Goal: Transaction & Acquisition: Book appointment/travel/reservation

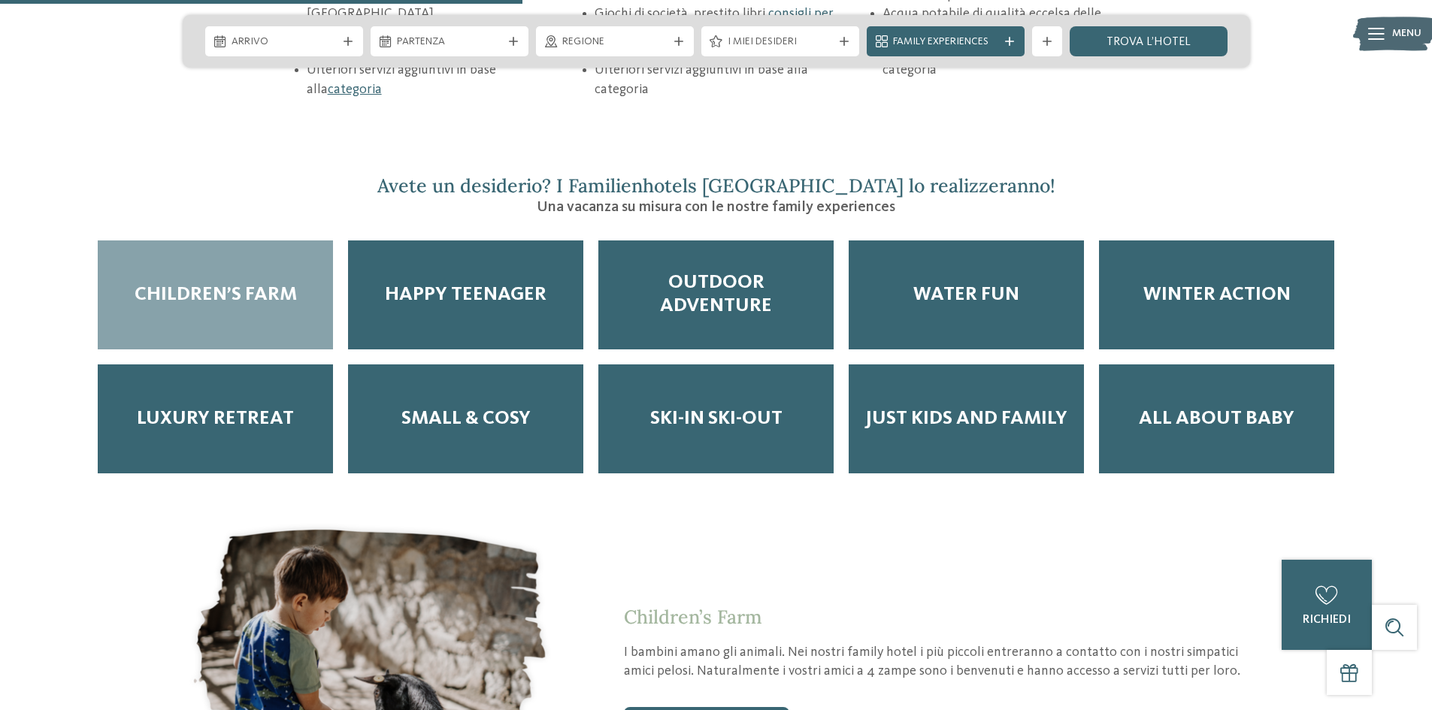
scroll to position [2556, 0]
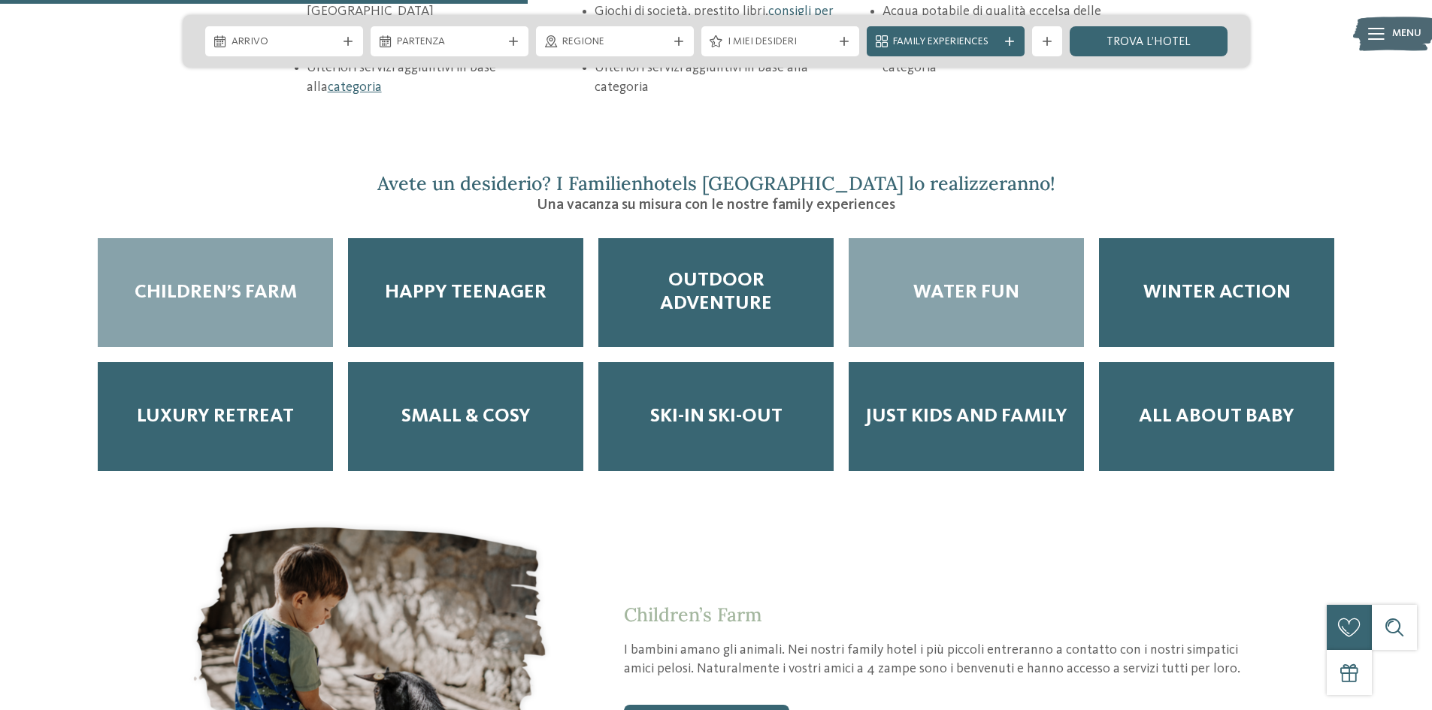
click at [951, 281] on span "Water Fun" at bounding box center [966, 292] width 106 height 23
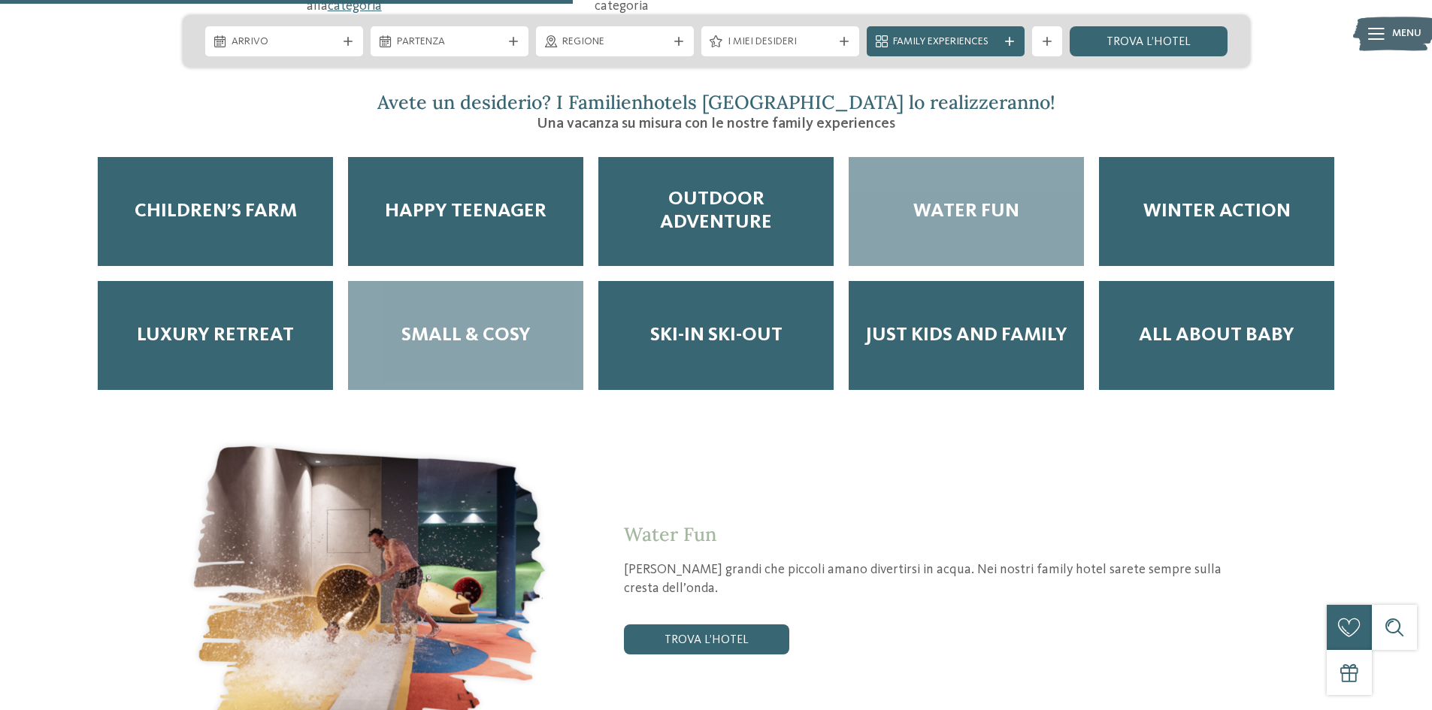
scroll to position [2782, 0]
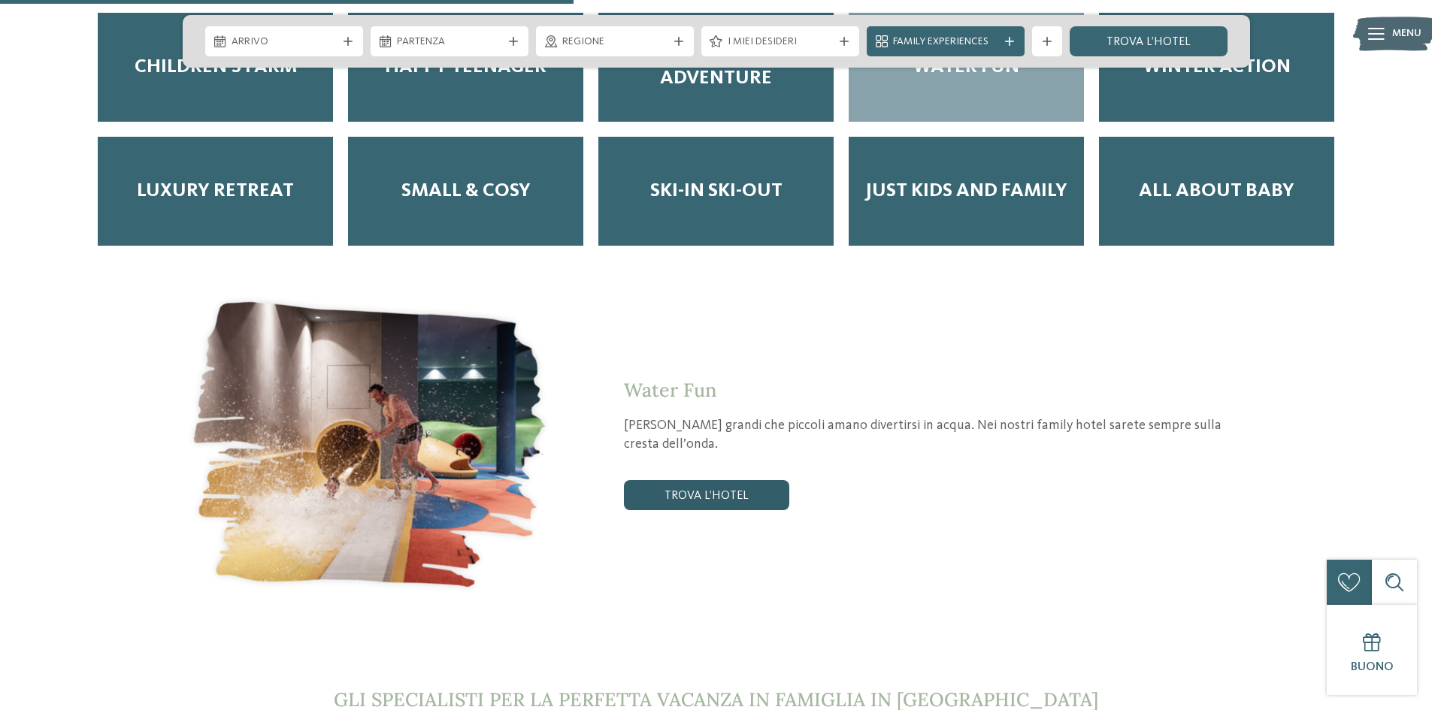
click at [707, 480] on link "trova l’hotel" at bounding box center [706, 495] width 165 height 30
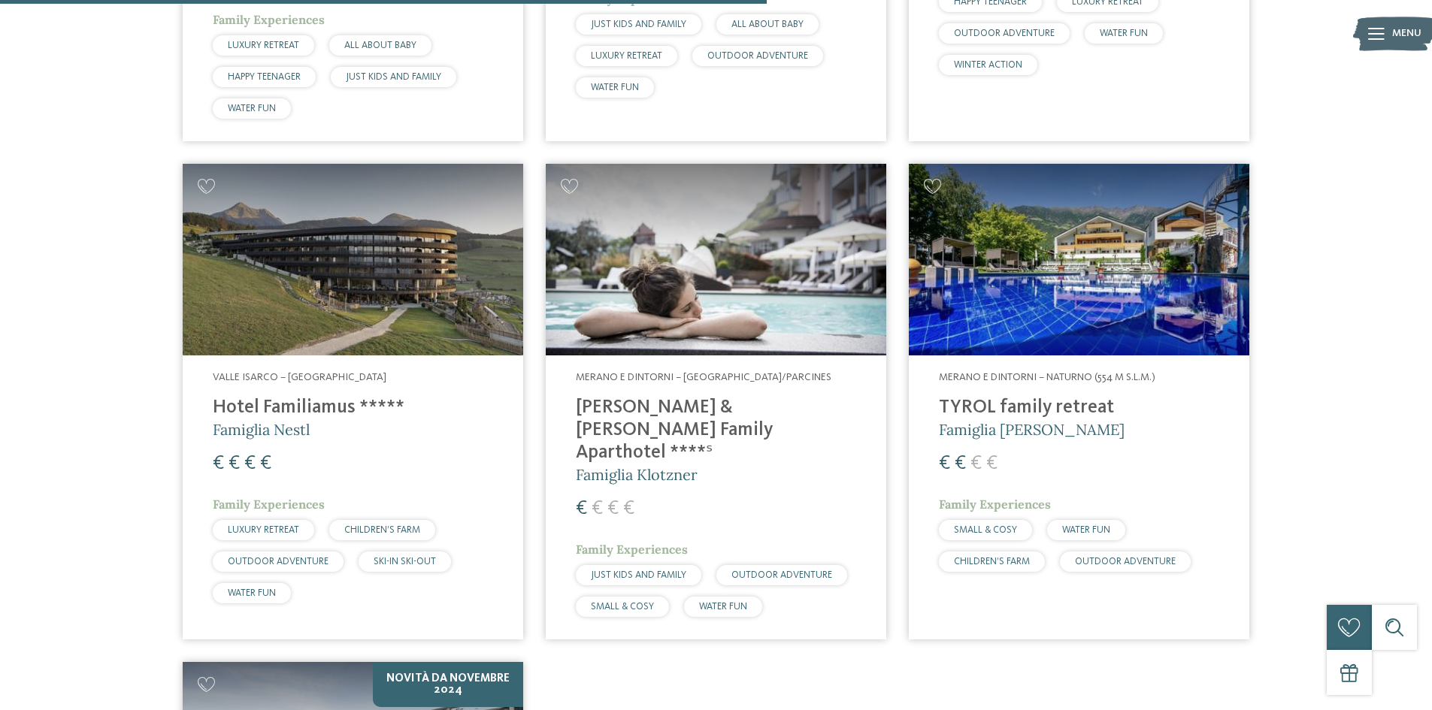
scroll to position [1470, 0]
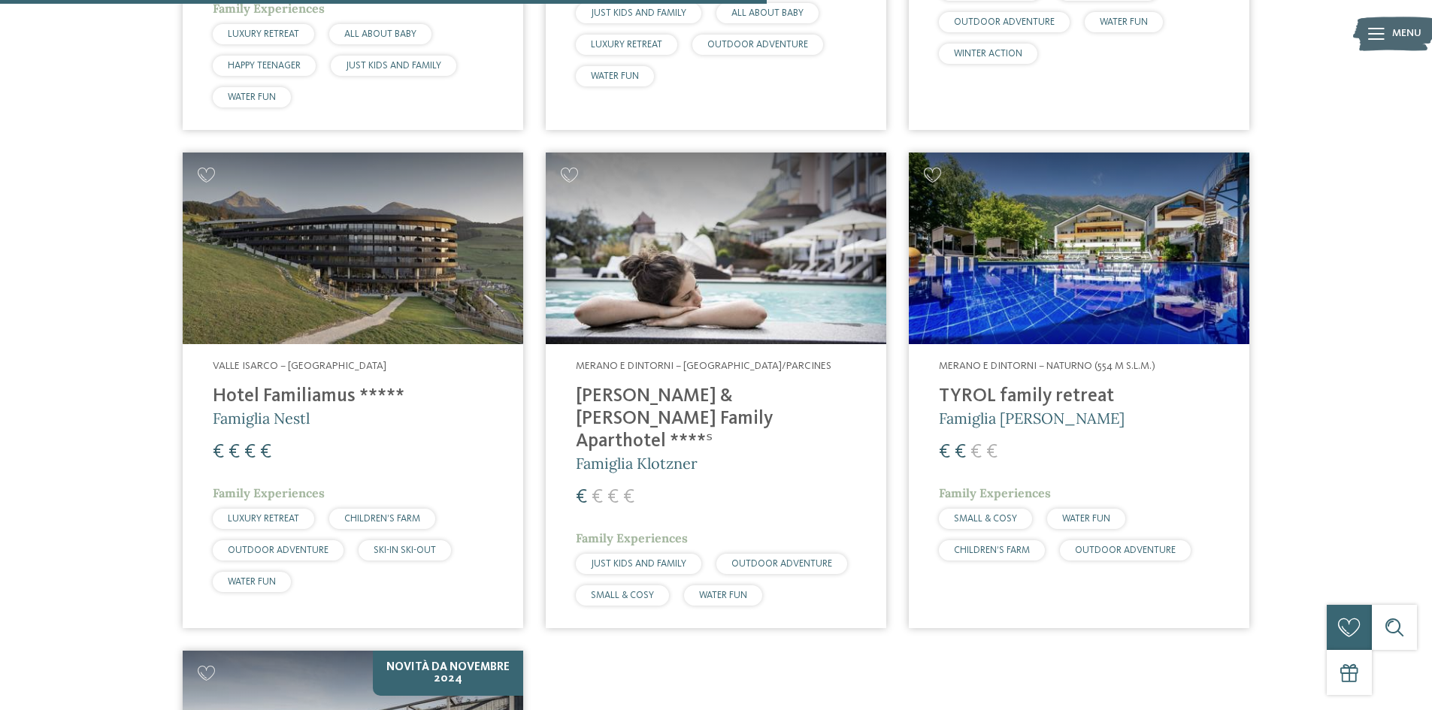
click at [684, 298] on img at bounding box center [716, 249] width 341 height 192
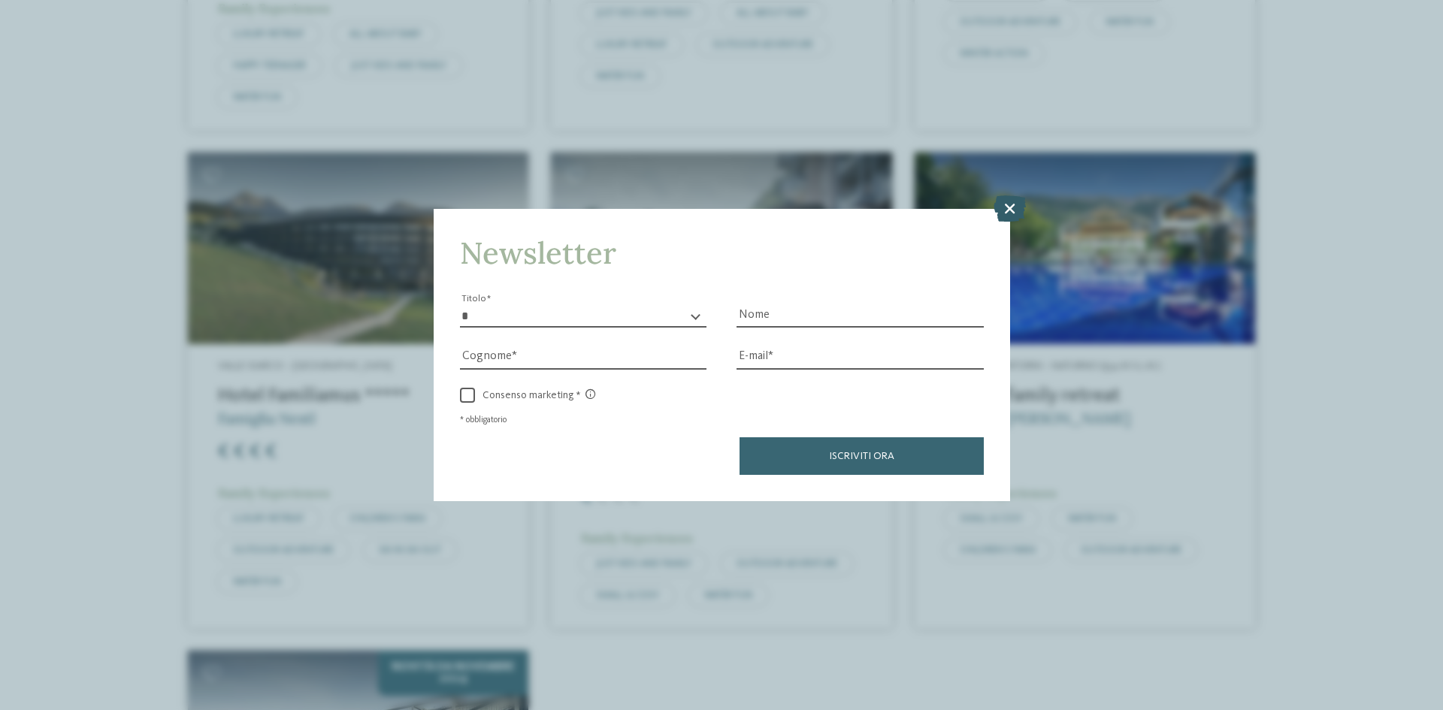
click at [1016, 205] on icon at bounding box center [1010, 208] width 32 height 26
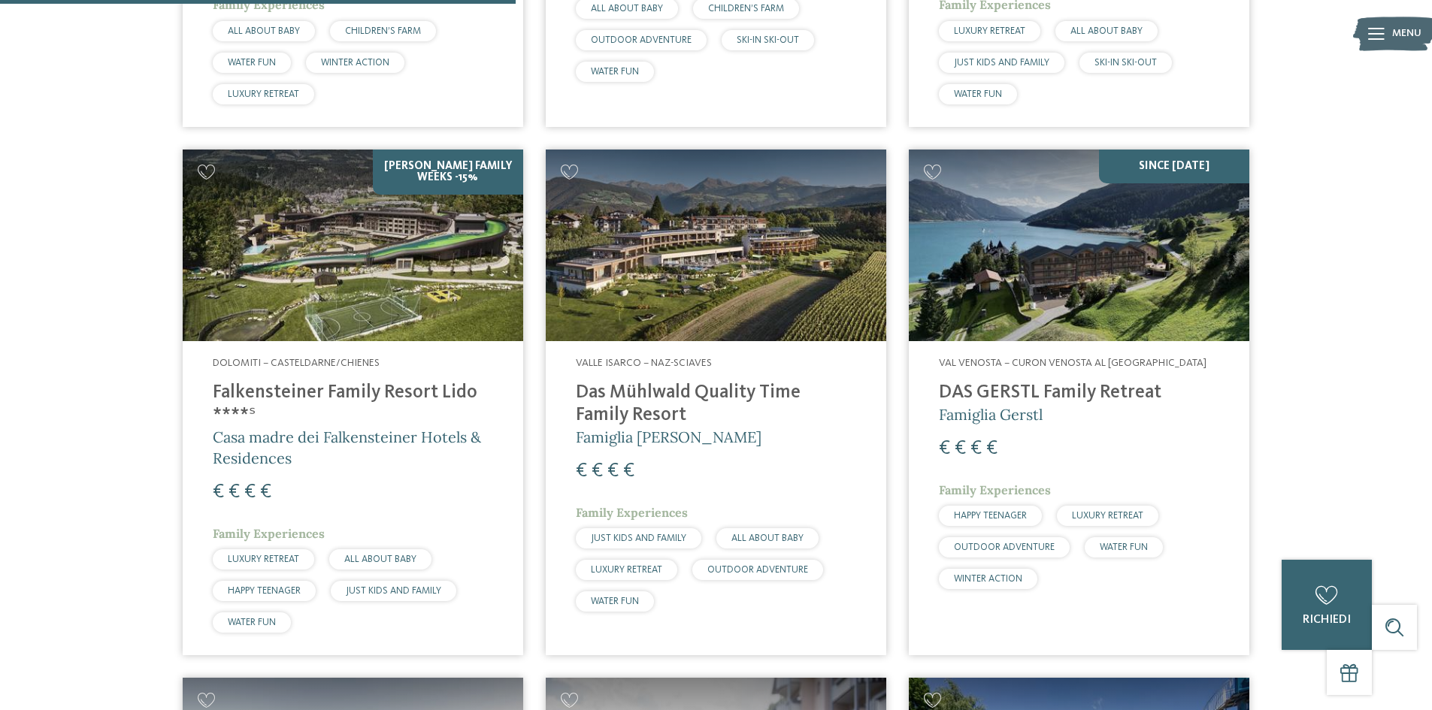
scroll to position [944, 0]
click at [1074, 301] on img at bounding box center [1079, 246] width 341 height 192
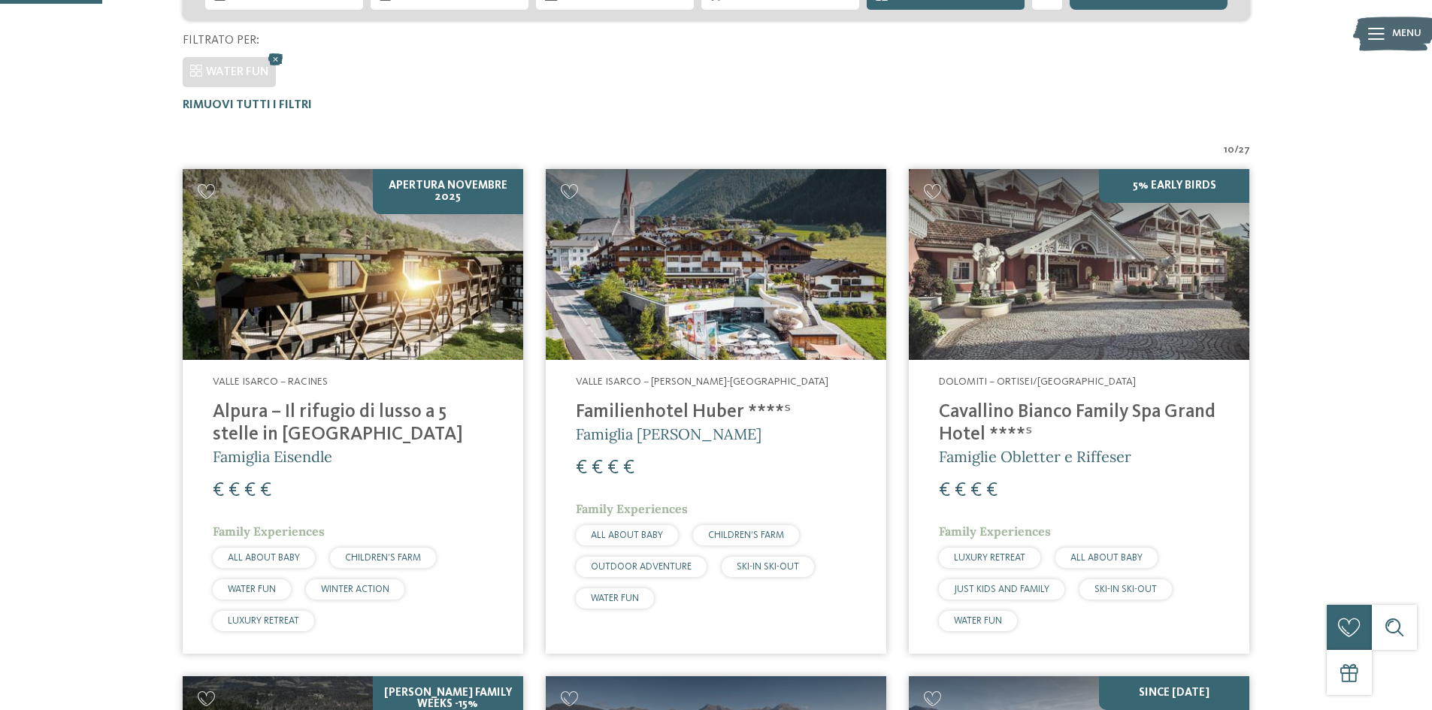
scroll to position [0, 0]
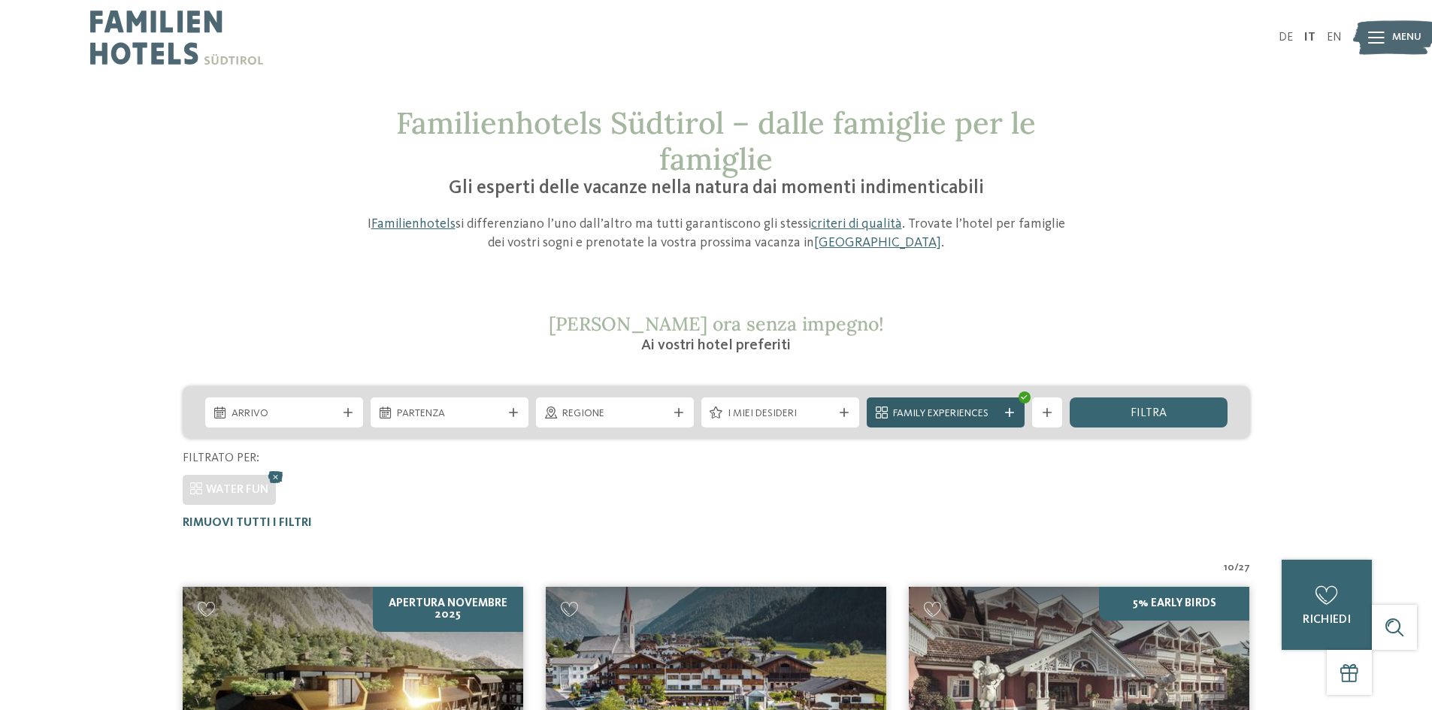
click at [980, 410] on span "Family Experiences" at bounding box center [945, 414] width 105 height 15
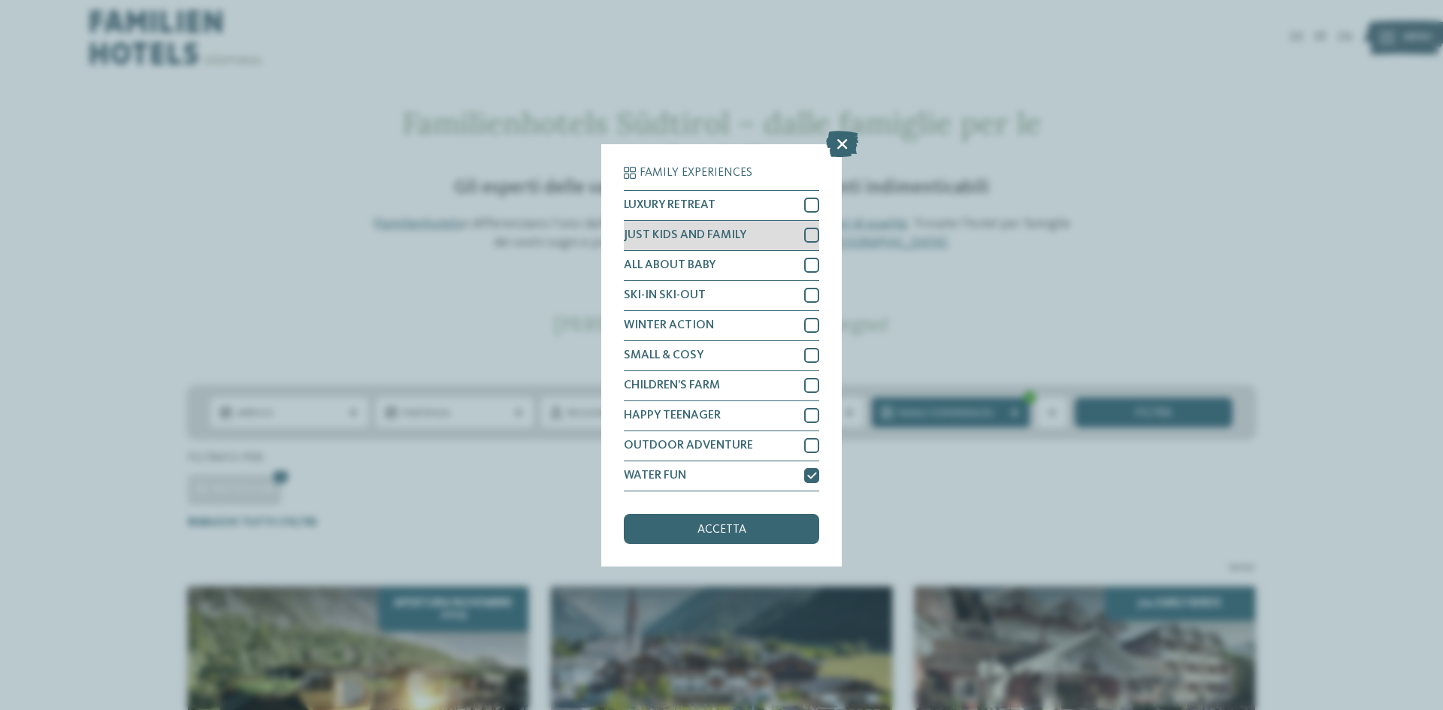
click at [810, 234] on div at bounding box center [811, 235] width 15 height 15
click at [811, 204] on div at bounding box center [811, 205] width 15 height 15
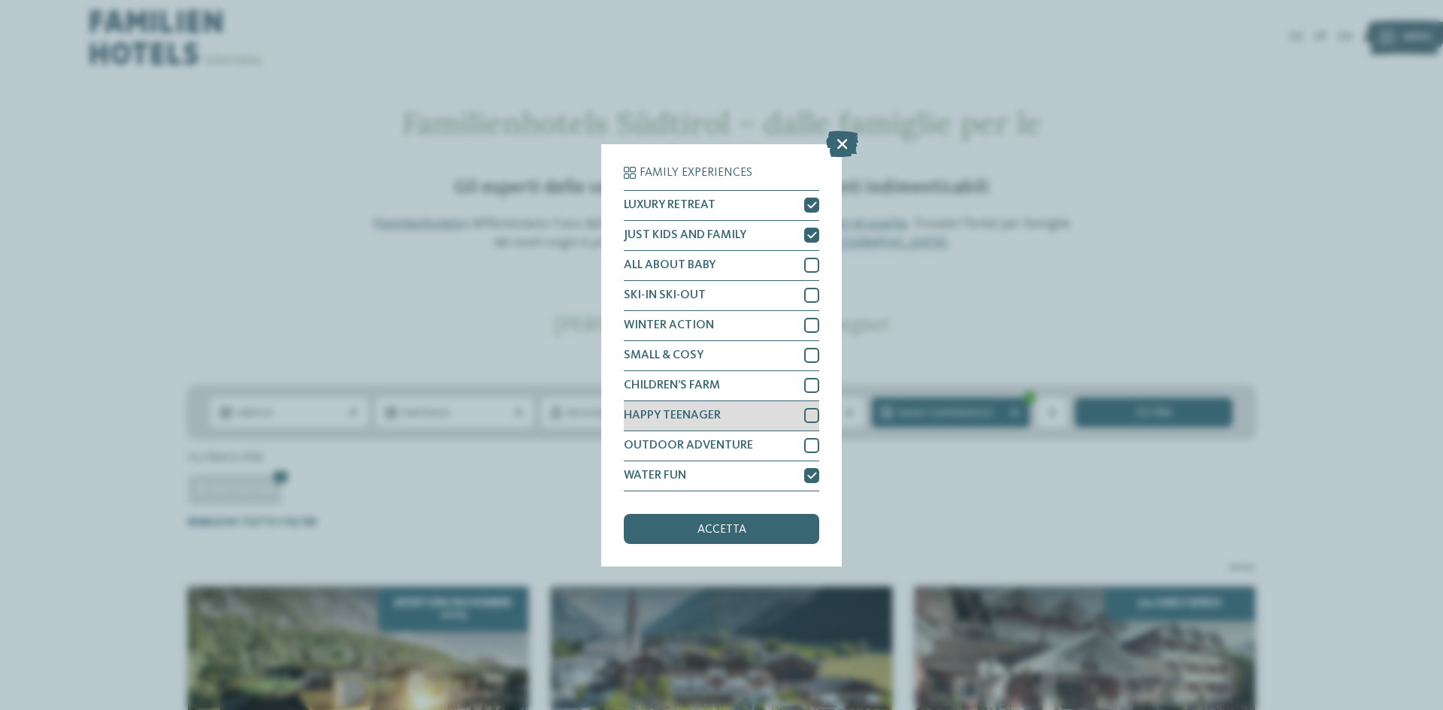
click at [805, 414] on div at bounding box center [811, 415] width 15 height 15
click at [741, 525] on span "accetta" at bounding box center [722, 530] width 49 height 12
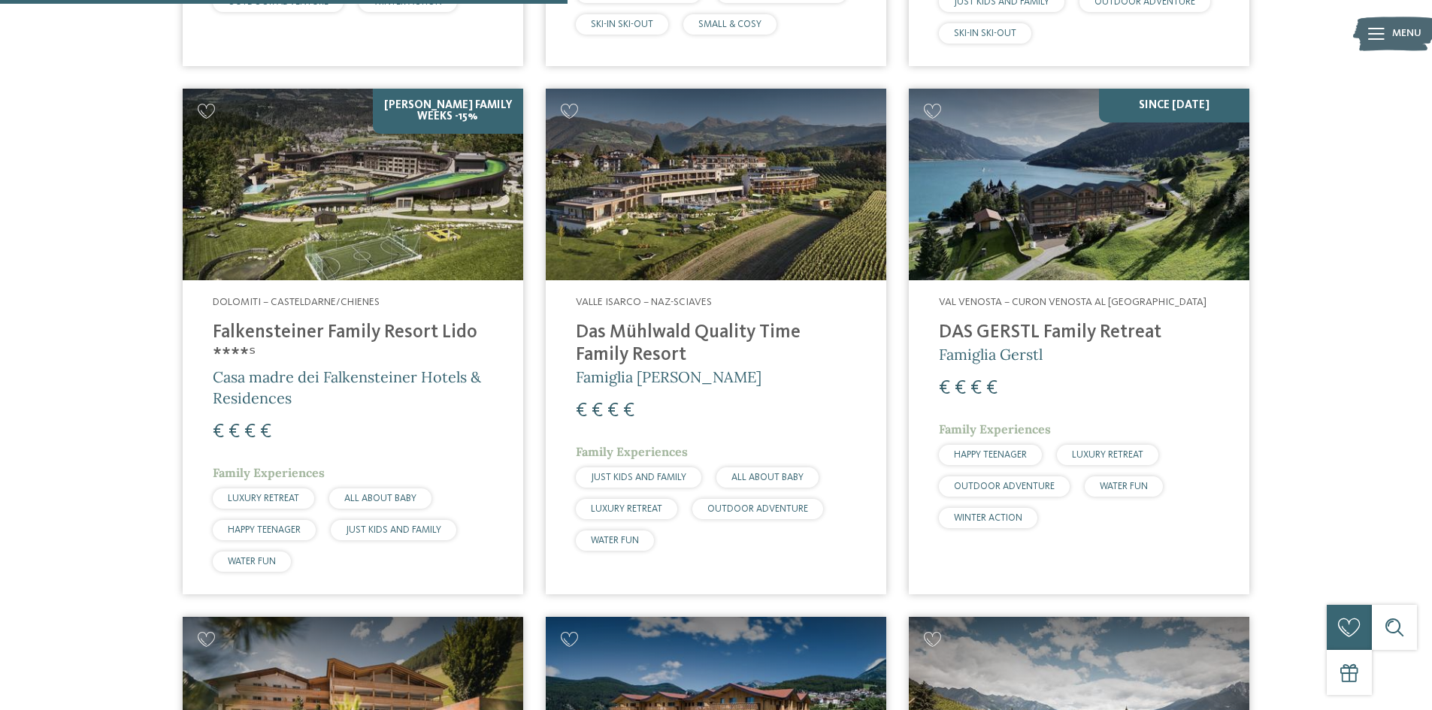
scroll to position [1470, 0]
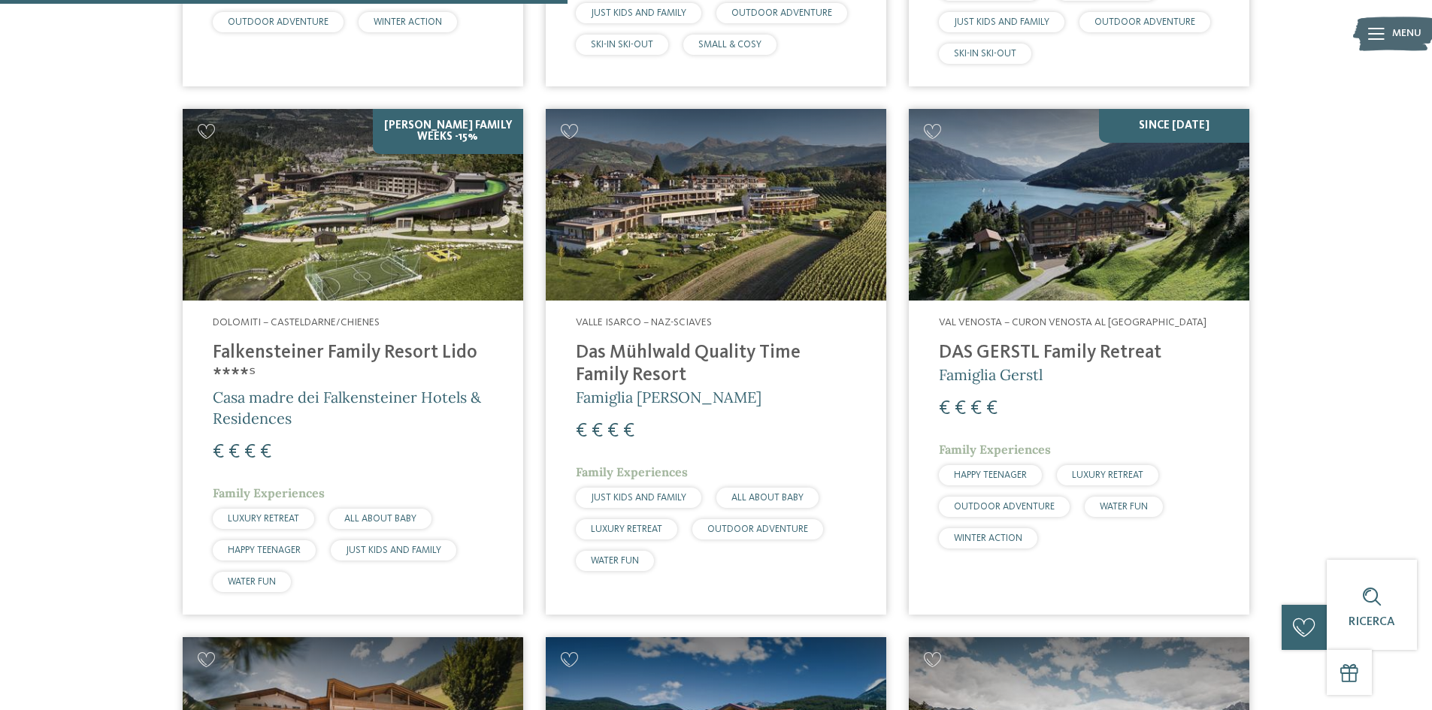
click at [727, 268] on img at bounding box center [716, 205] width 341 height 192
click at [674, 353] on h4 "Das Mühlwald Quality Time Family Resort" at bounding box center [716, 364] width 280 height 45
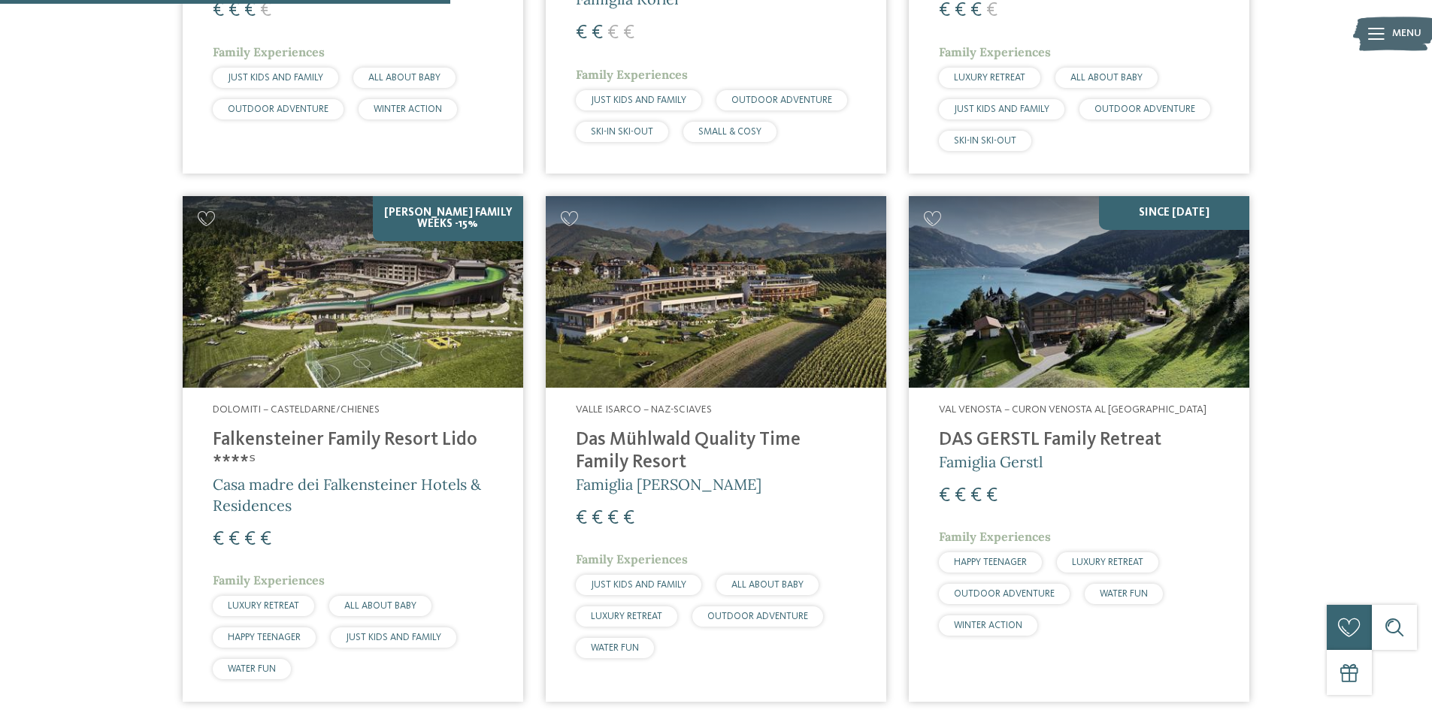
scroll to position [1095, 0]
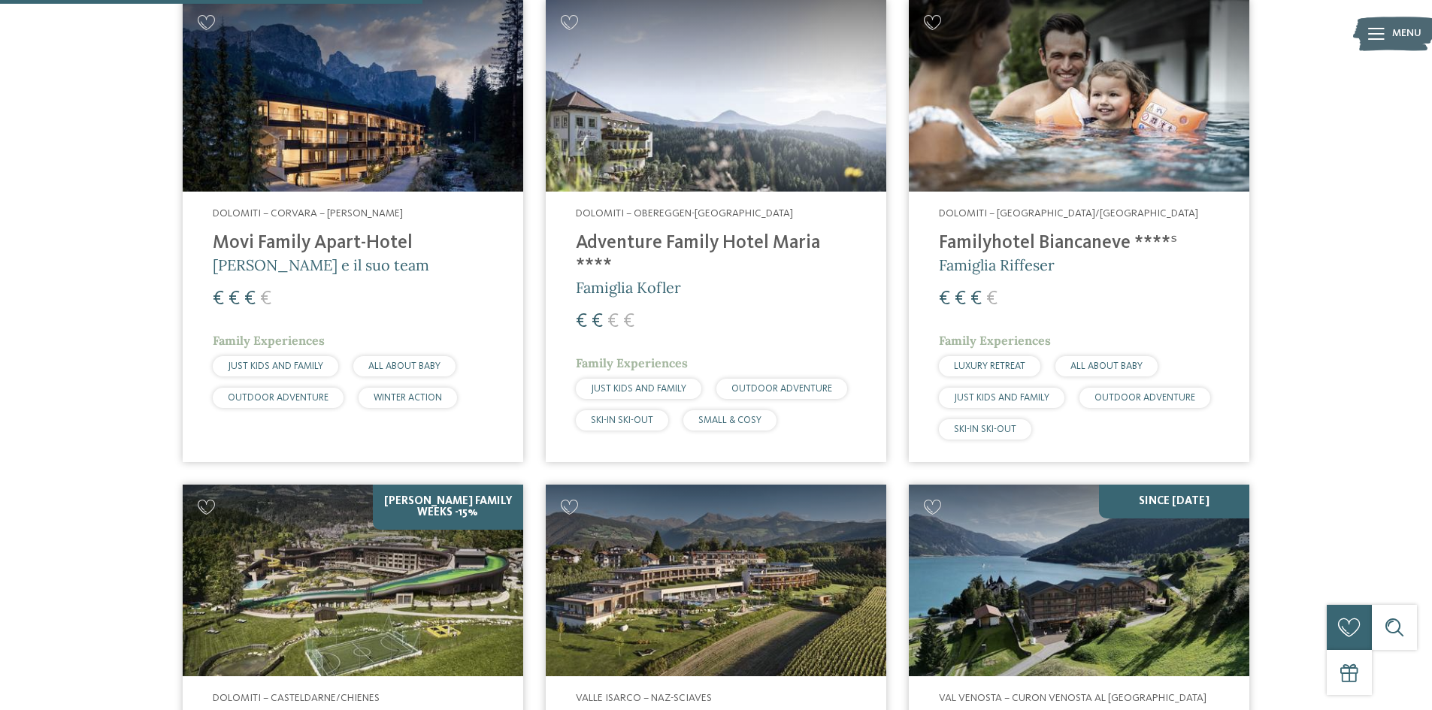
click at [661, 612] on img at bounding box center [716, 581] width 341 height 192
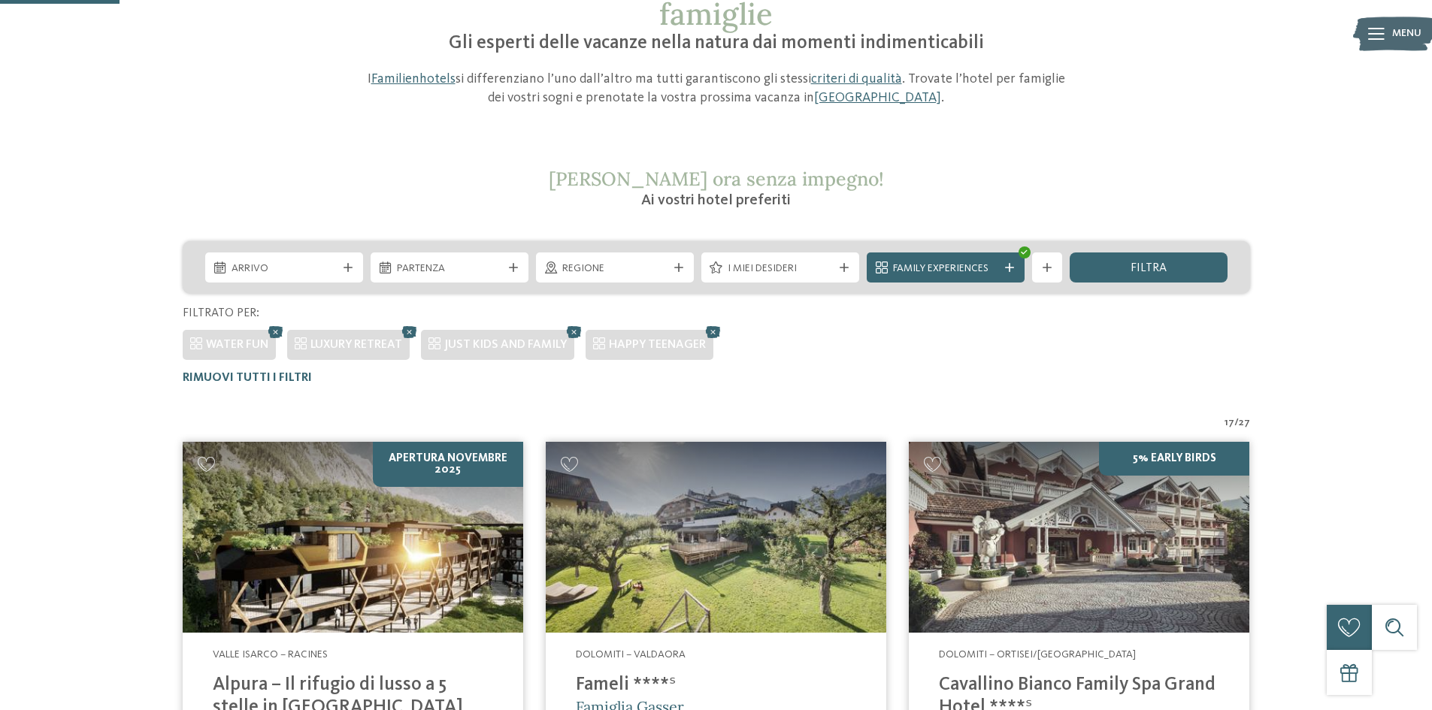
scroll to position [0, 0]
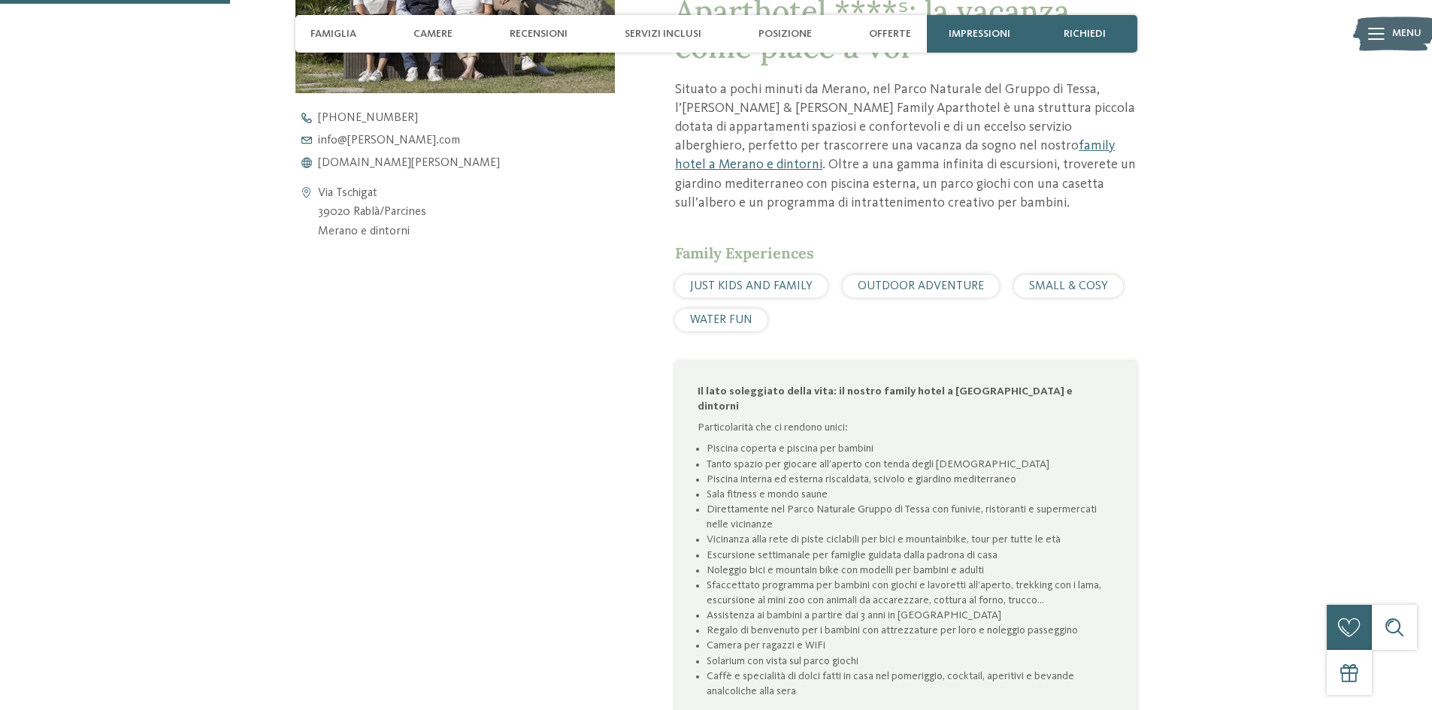
scroll to position [752, 0]
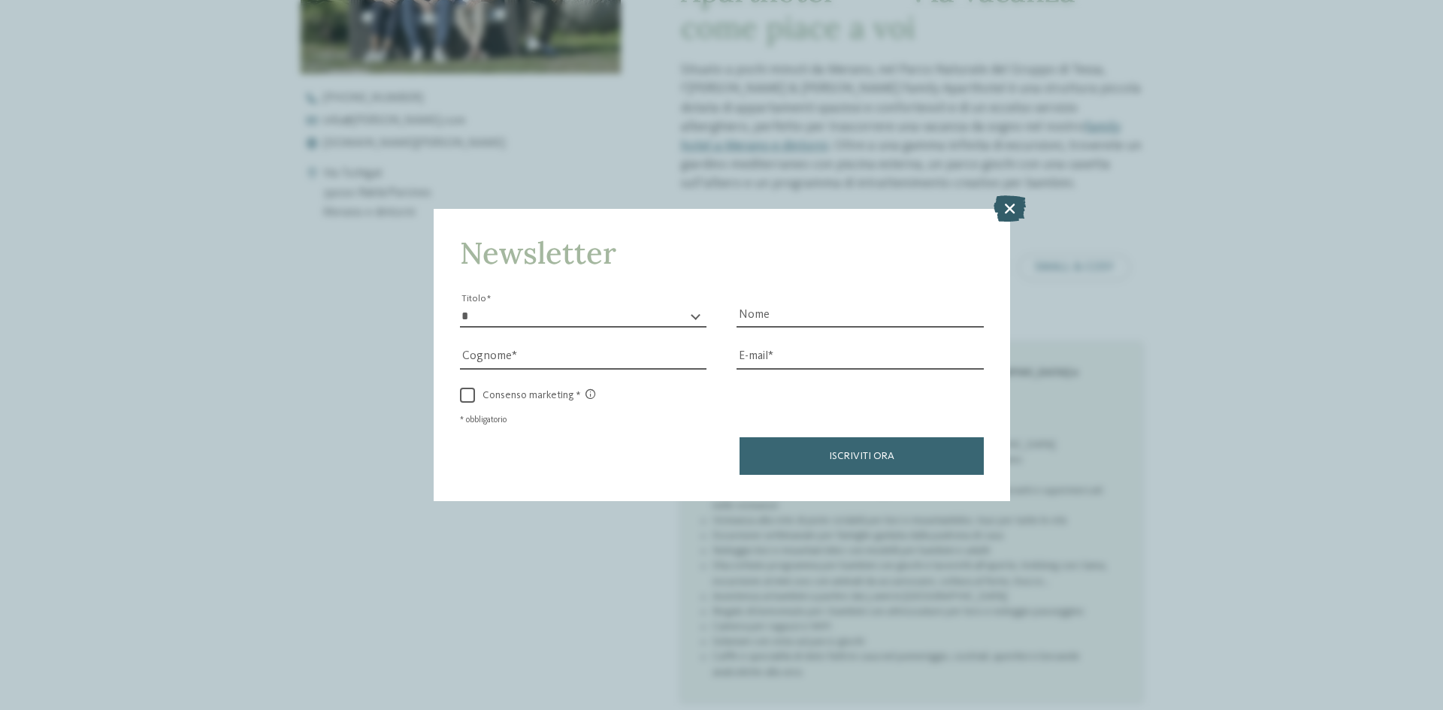
click at [1007, 207] on icon at bounding box center [1010, 208] width 32 height 26
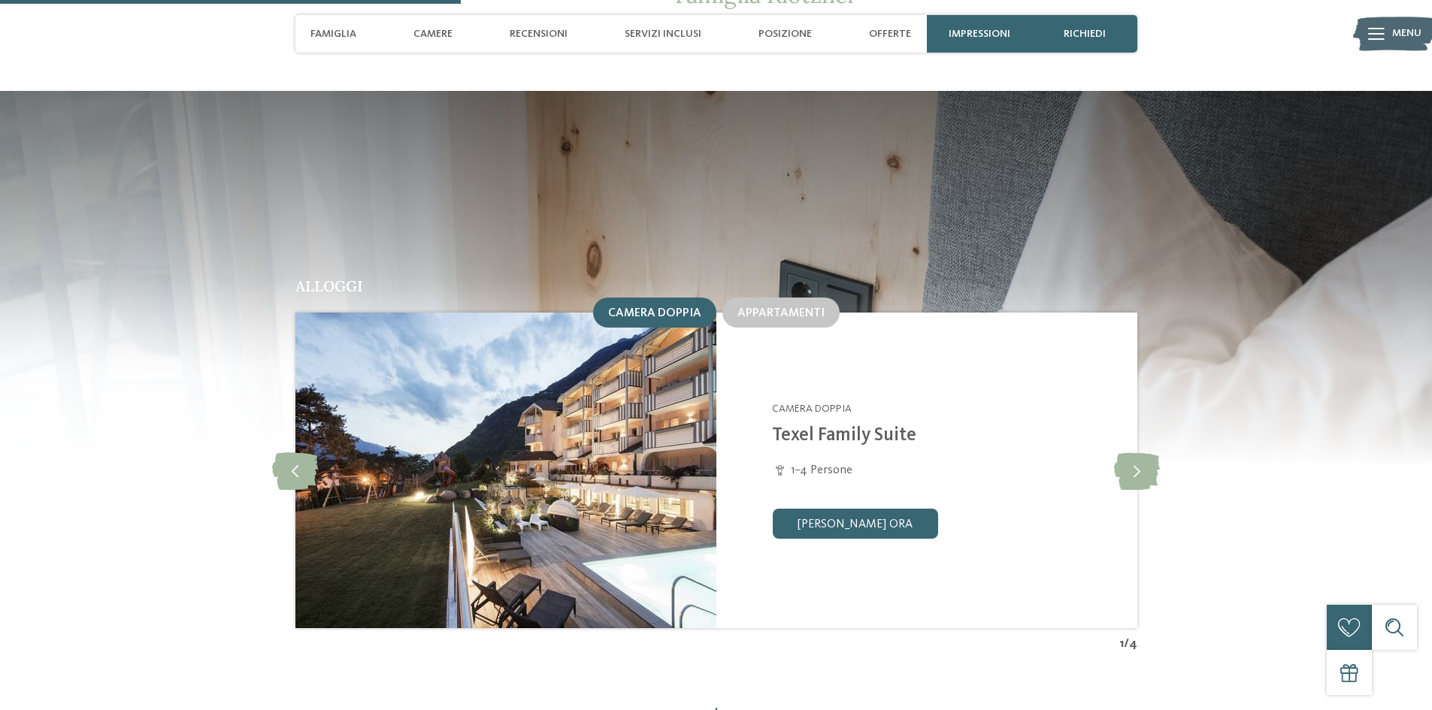
scroll to position [1504, 0]
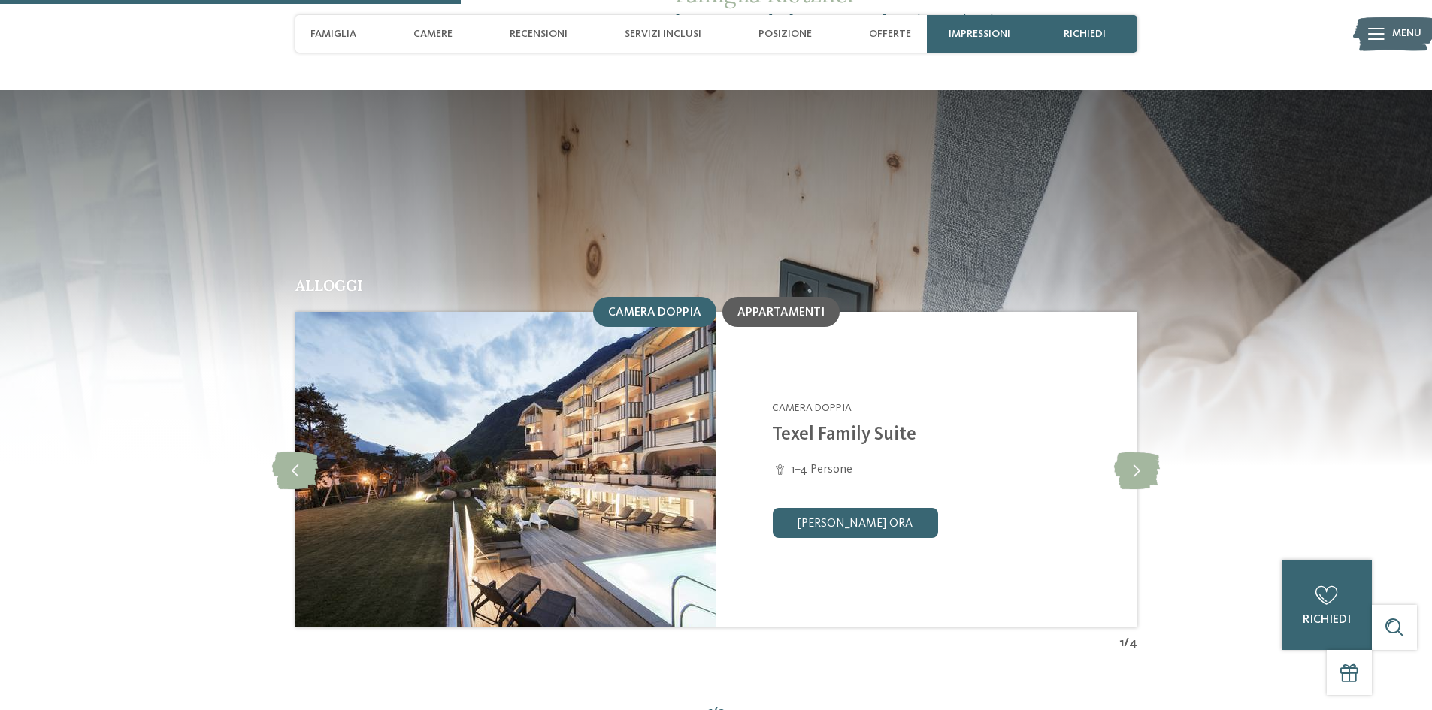
click at [767, 307] on span "Appartamenti" at bounding box center [781, 313] width 87 height 12
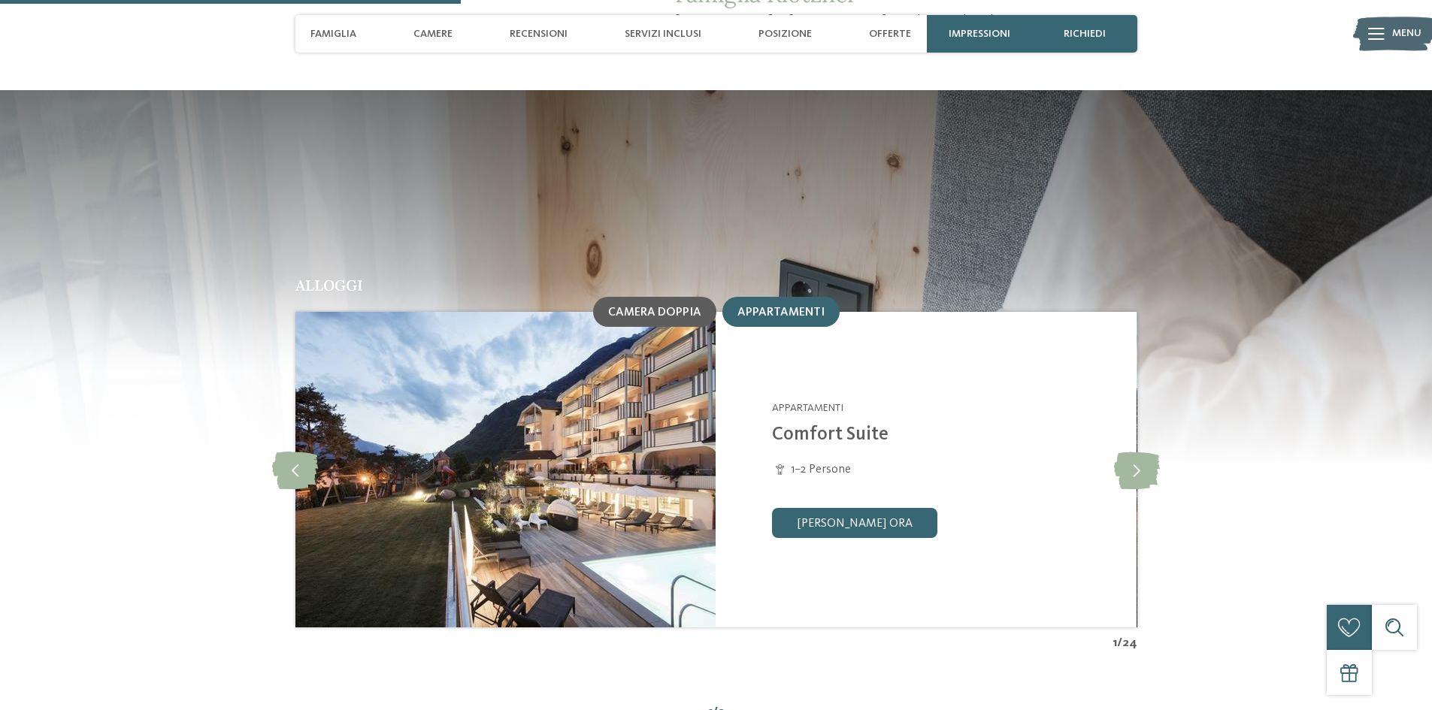
click at [668, 307] on span "Camera doppia" at bounding box center [654, 313] width 93 height 12
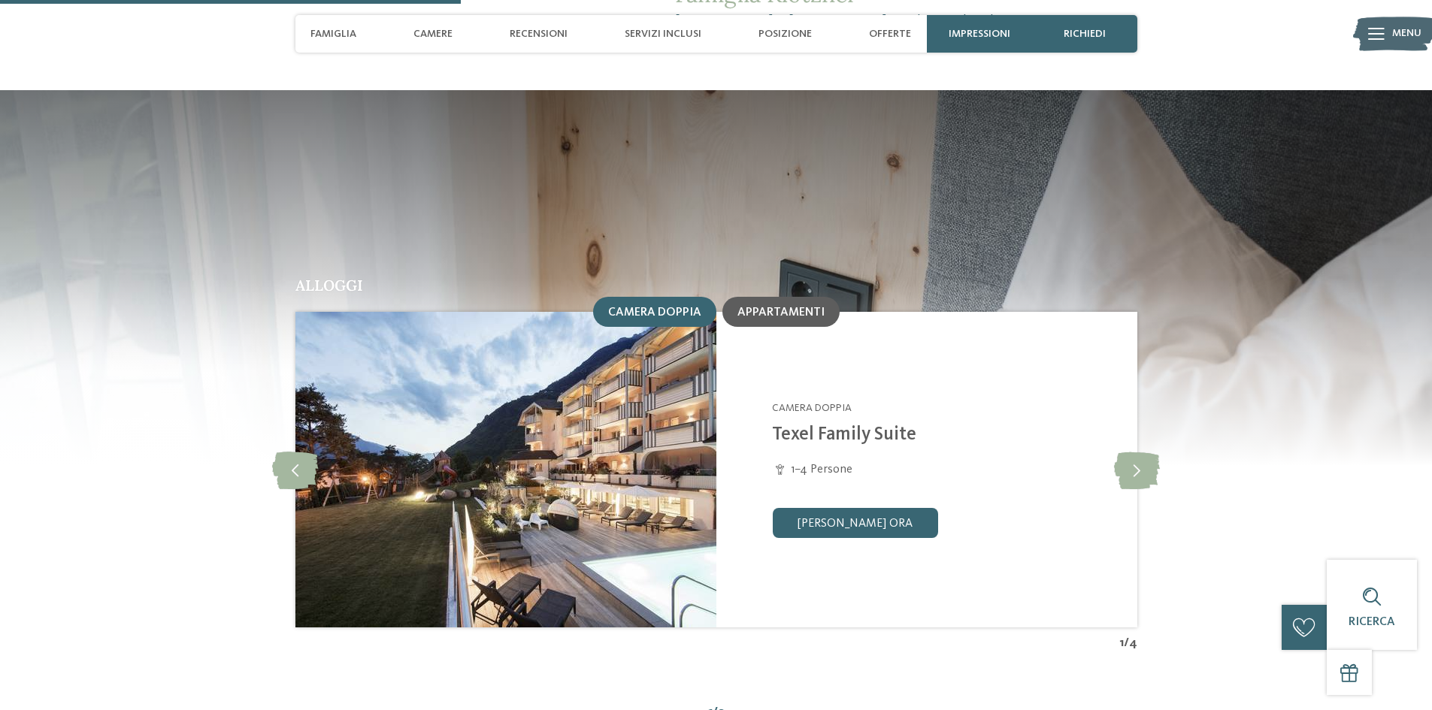
click at [798, 307] on span "Appartamenti" at bounding box center [781, 313] width 87 height 12
click at [674, 305] on div "Camera doppia" at bounding box center [654, 312] width 93 height 14
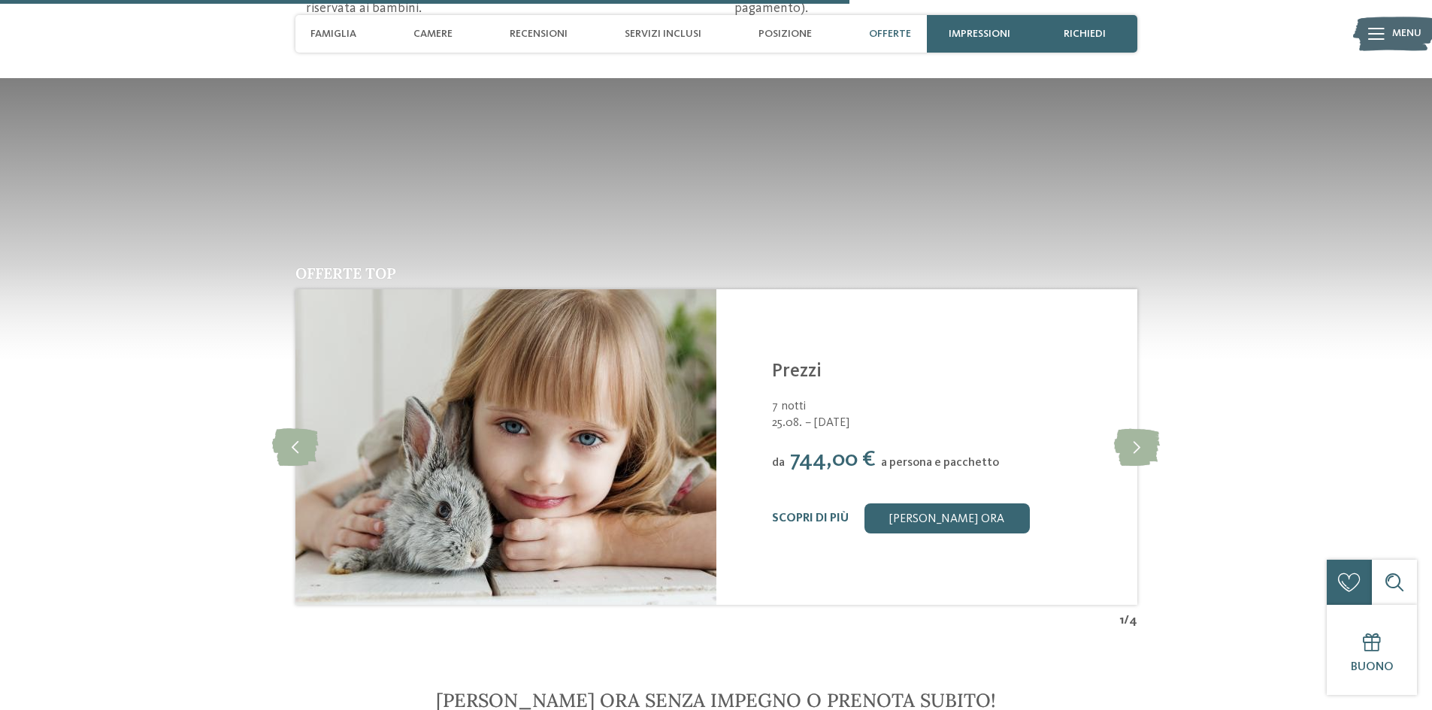
scroll to position [2782, 0]
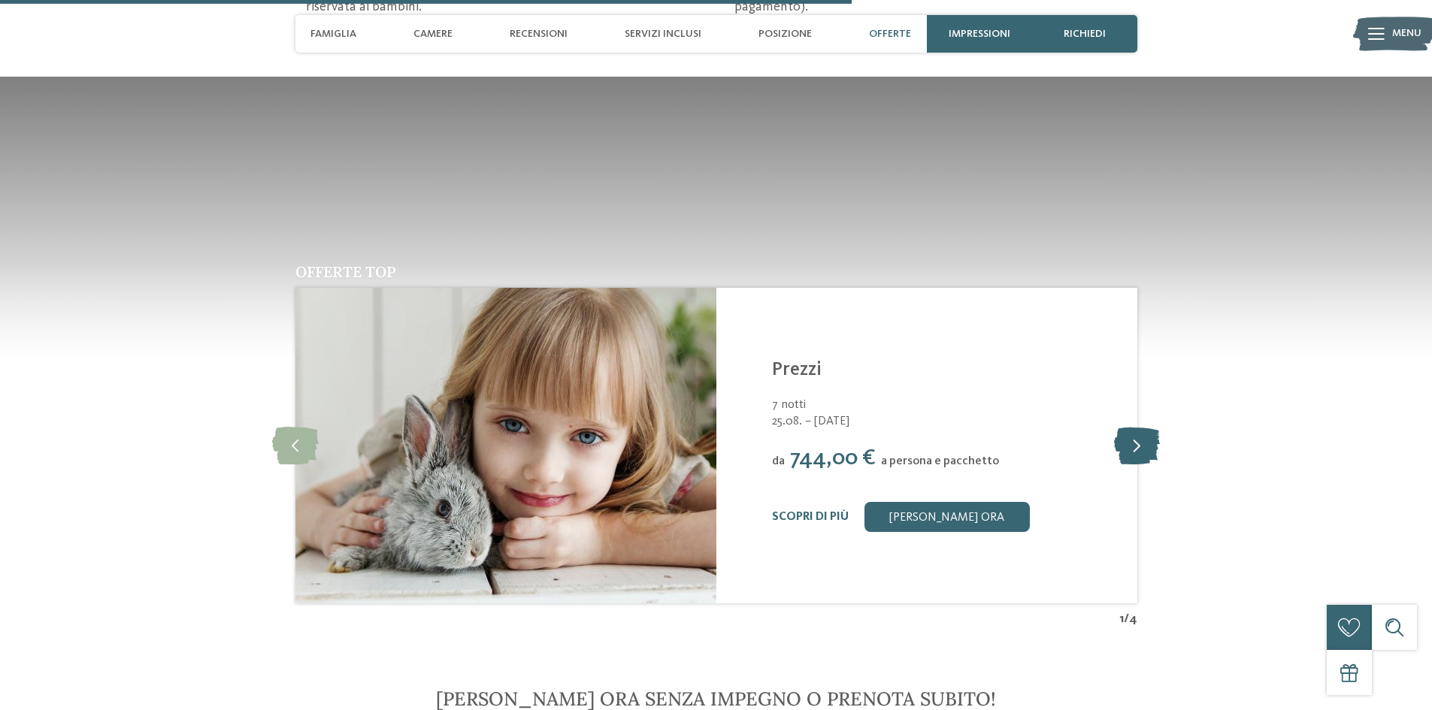
click at [1126, 427] on icon at bounding box center [1137, 446] width 46 height 38
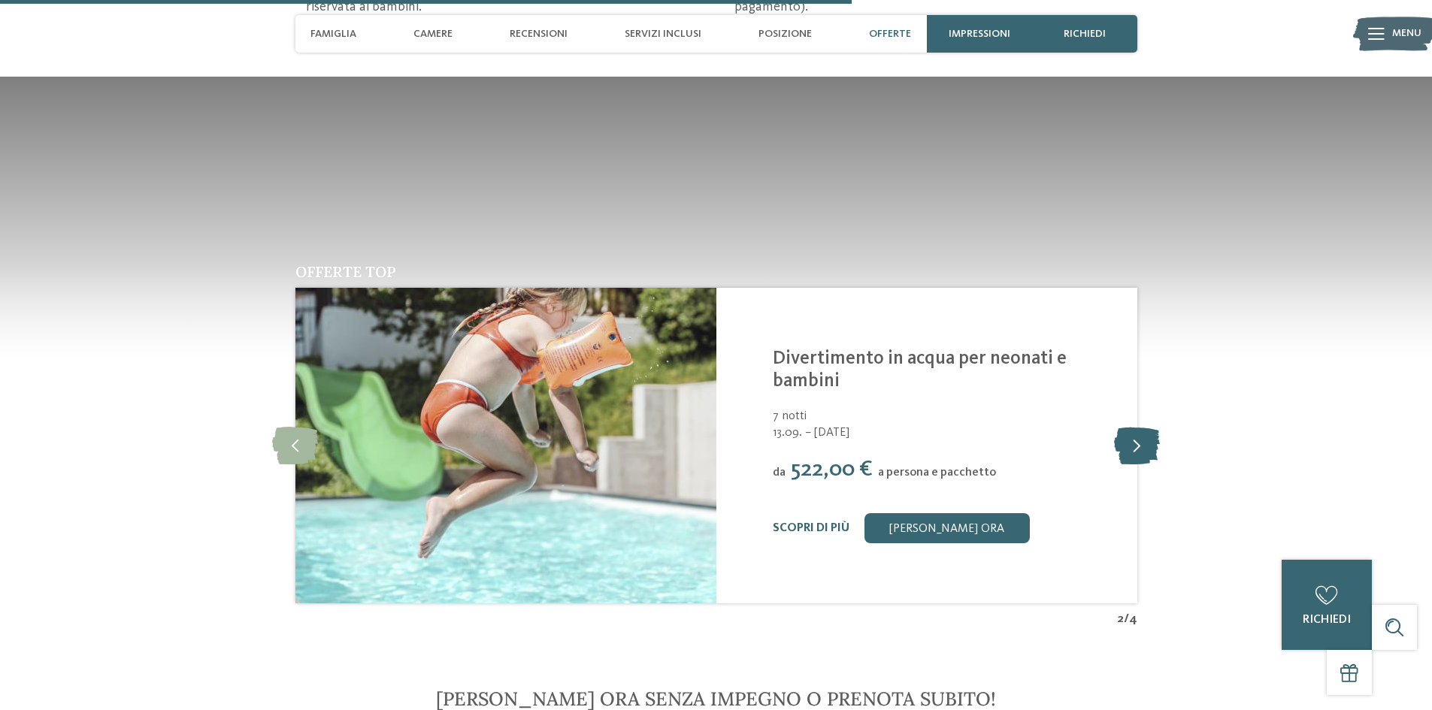
click at [1124, 427] on icon at bounding box center [1137, 446] width 46 height 38
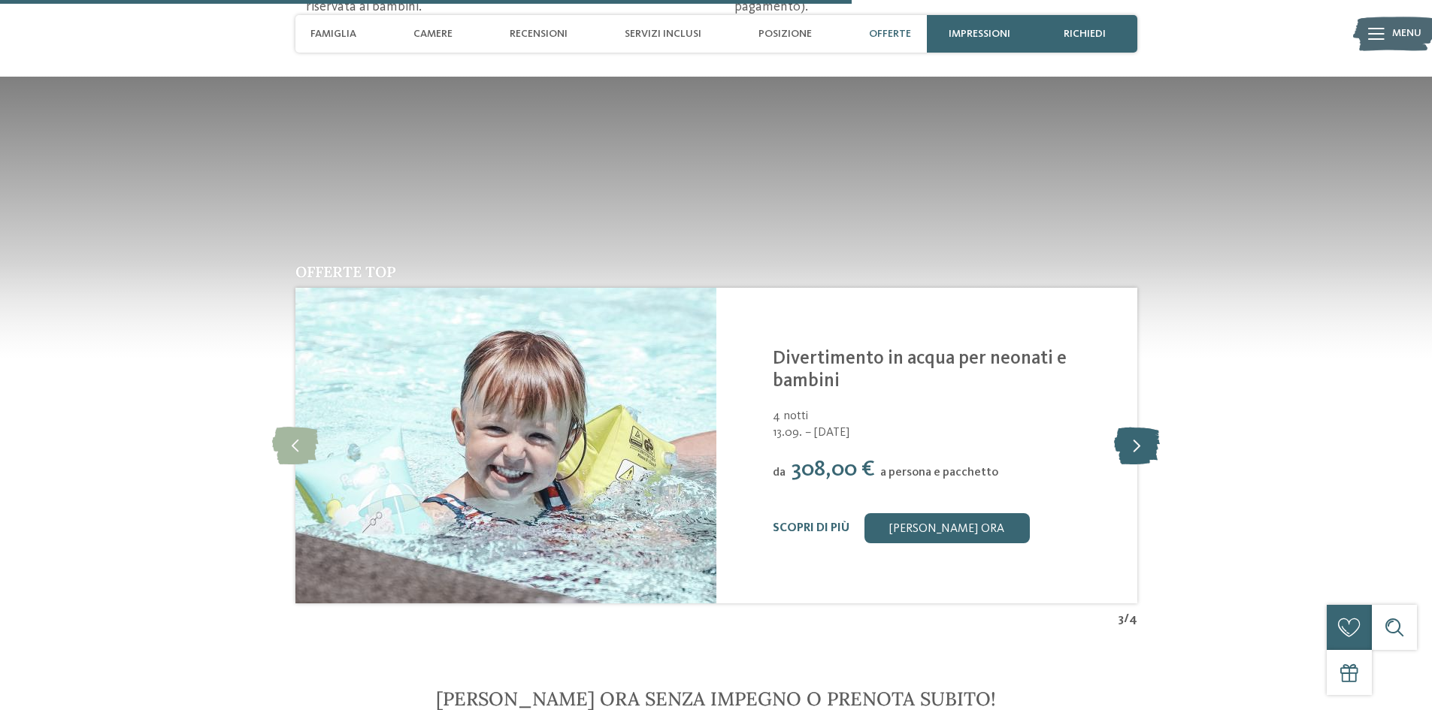
click at [1124, 427] on icon at bounding box center [1137, 446] width 46 height 38
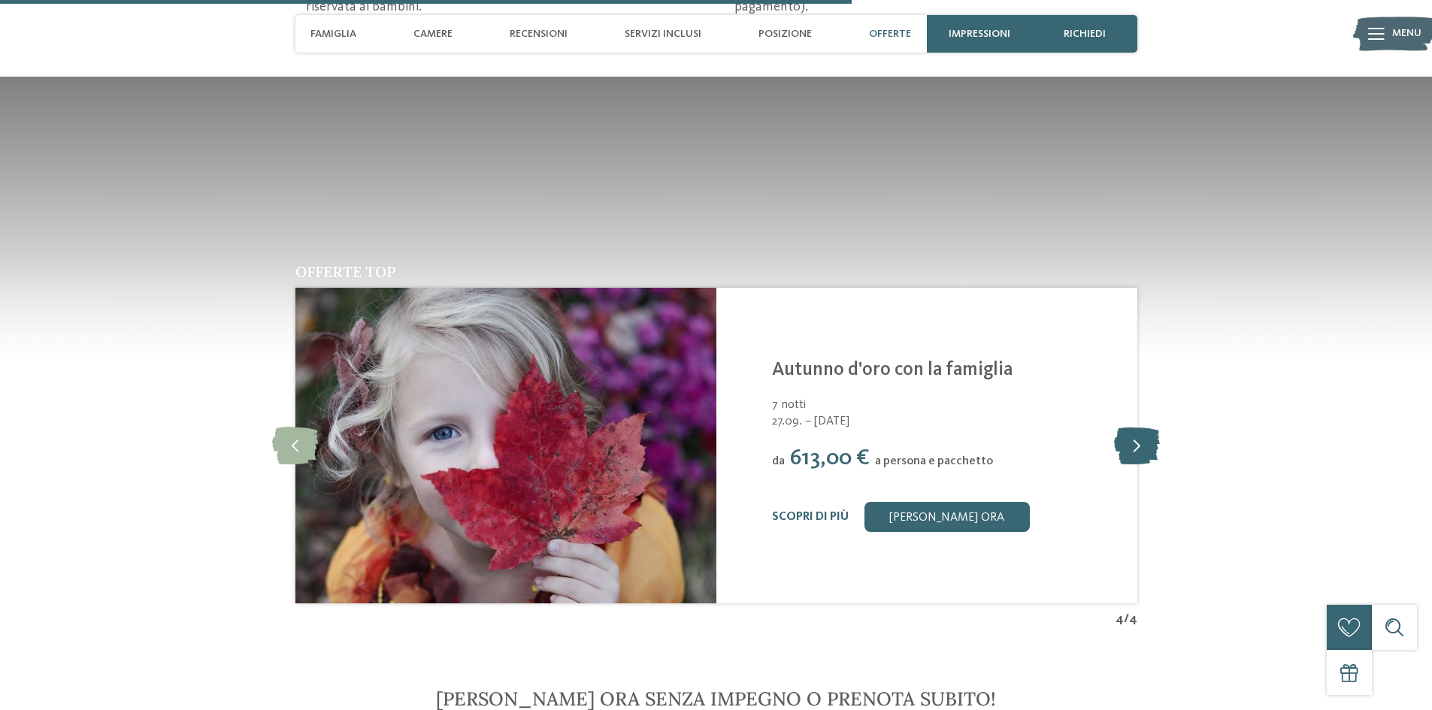
click at [1124, 427] on icon at bounding box center [1137, 446] width 46 height 38
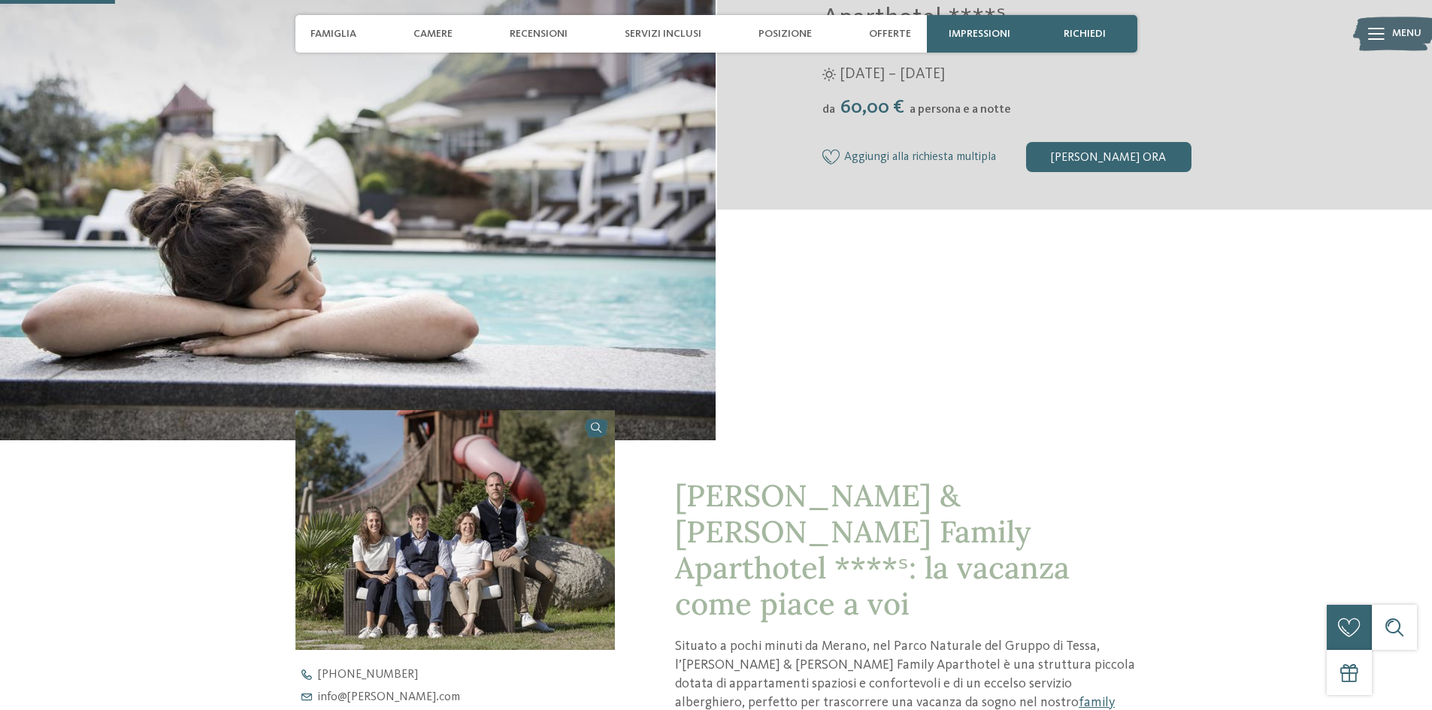
scroll to position [0, 0]
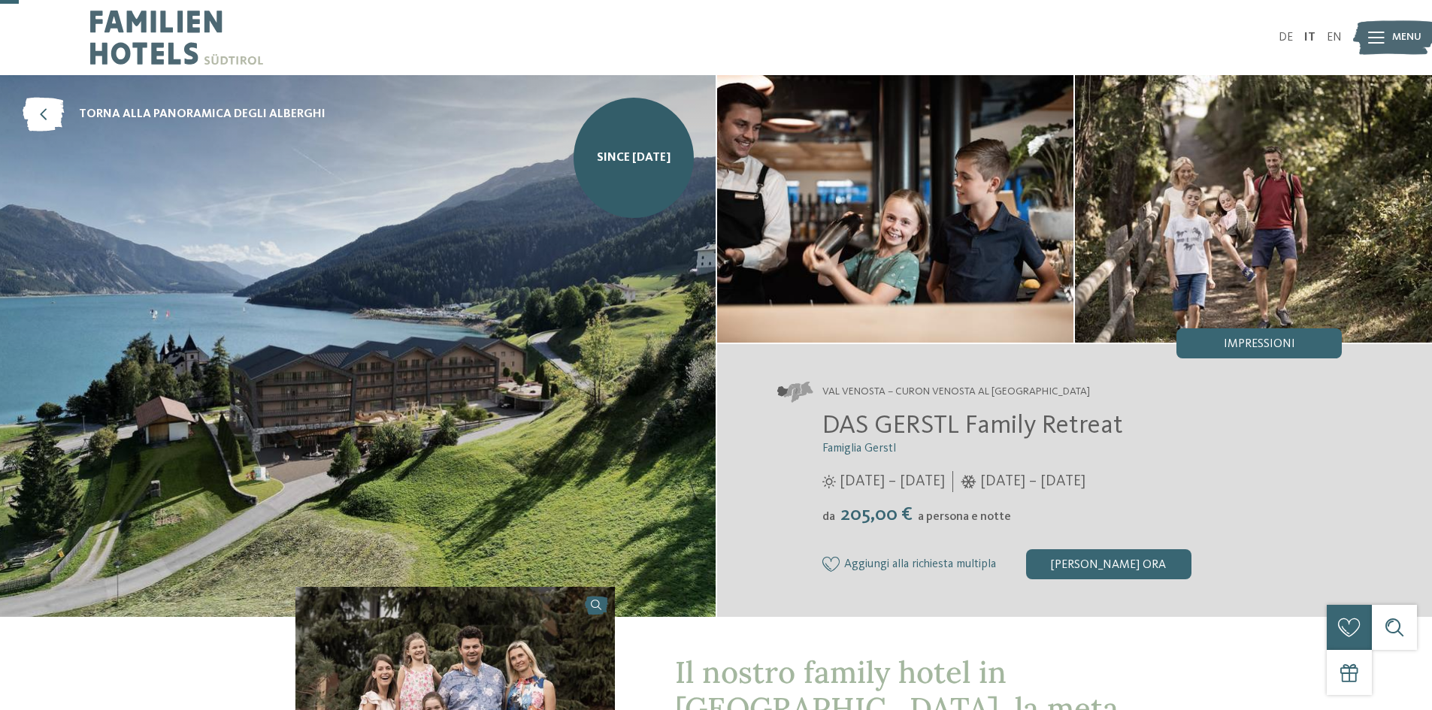
scroll to position [150, 0]
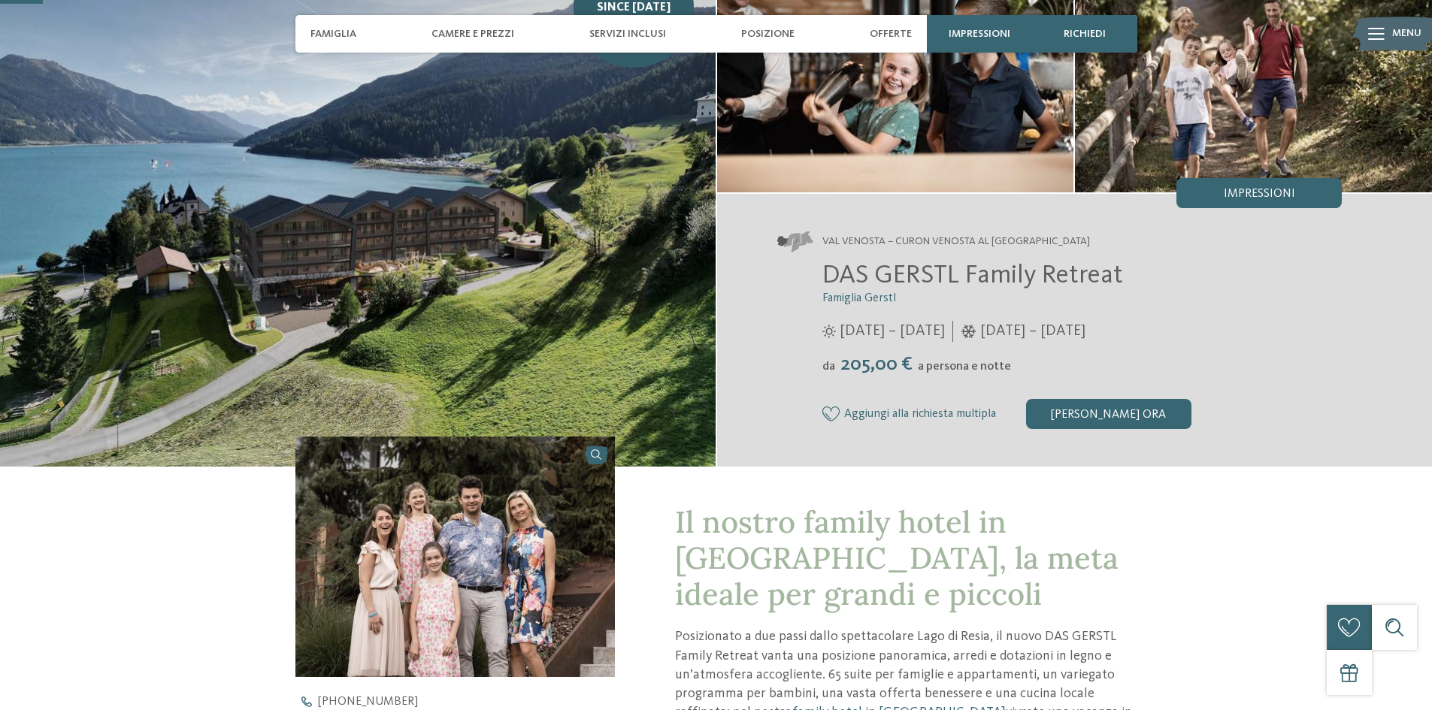
click at [526, 534] on img at bounding box center [455, 557] width 320 height 240
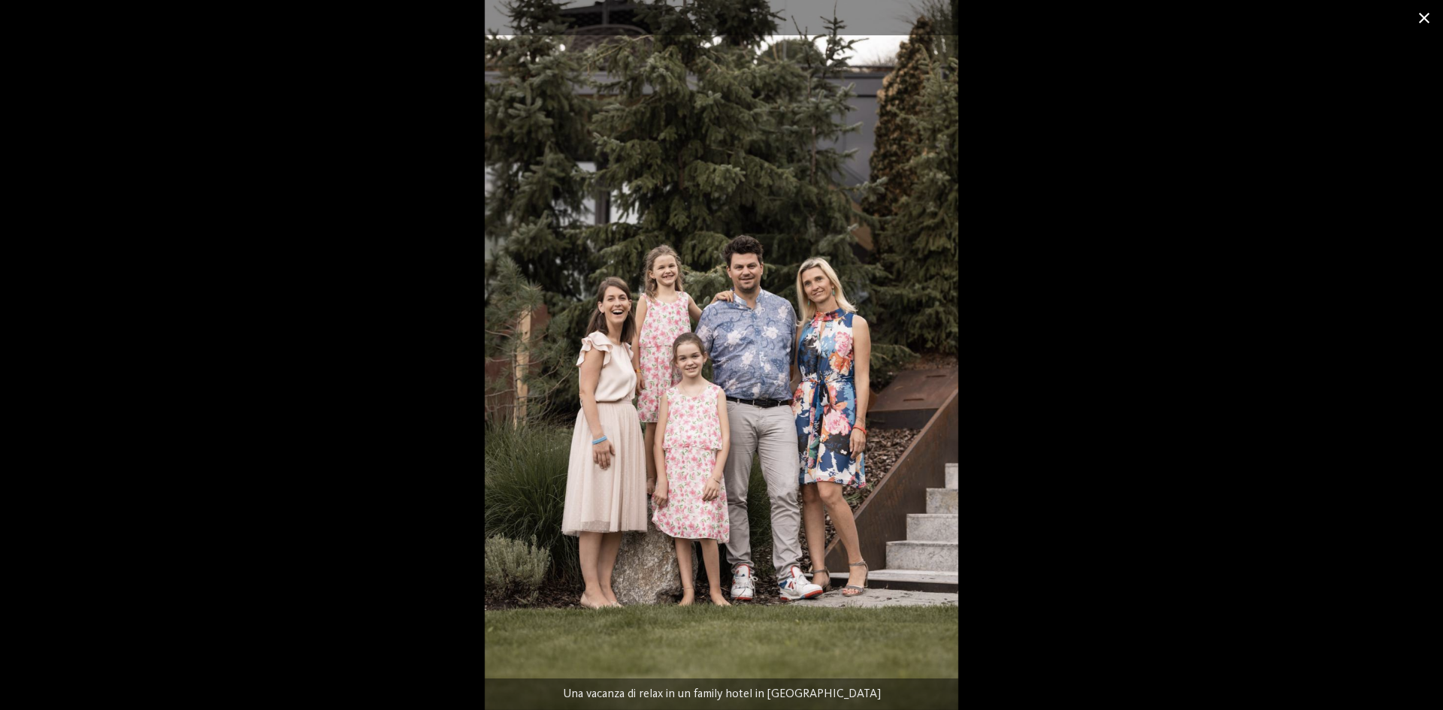
click at [1431, 23] on span at bounding box center [1425, 17] width 38 height 35
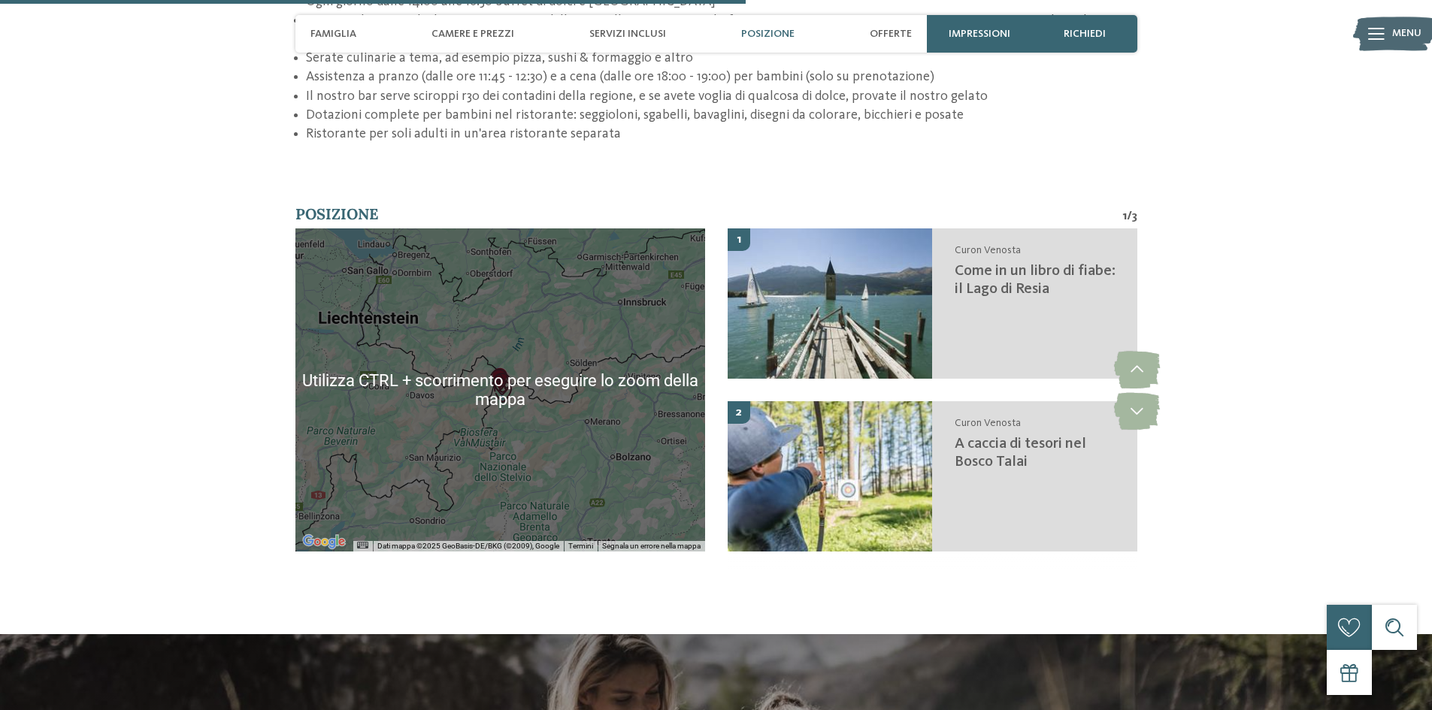
scroll to position [2631, 0]
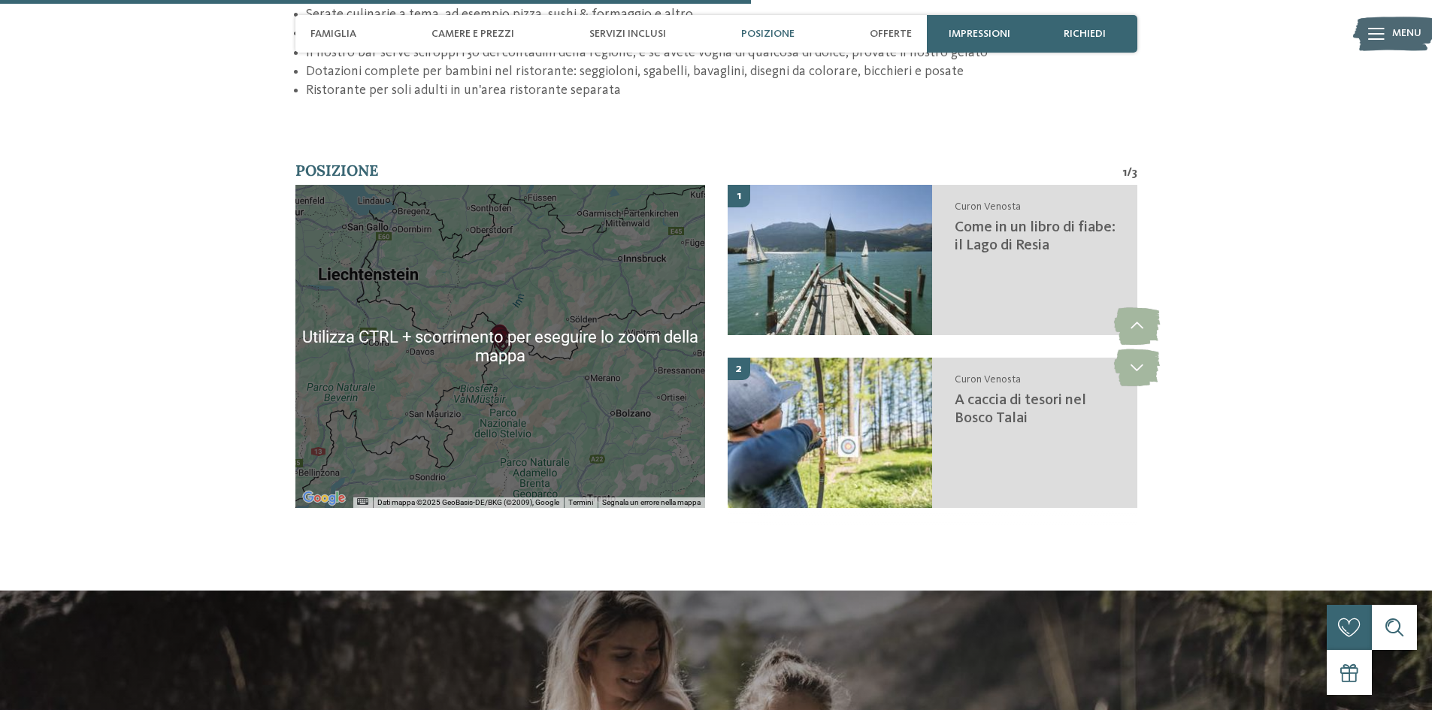
click at [535, 348] on div at bounding box center [500, 346] width 410 height 323
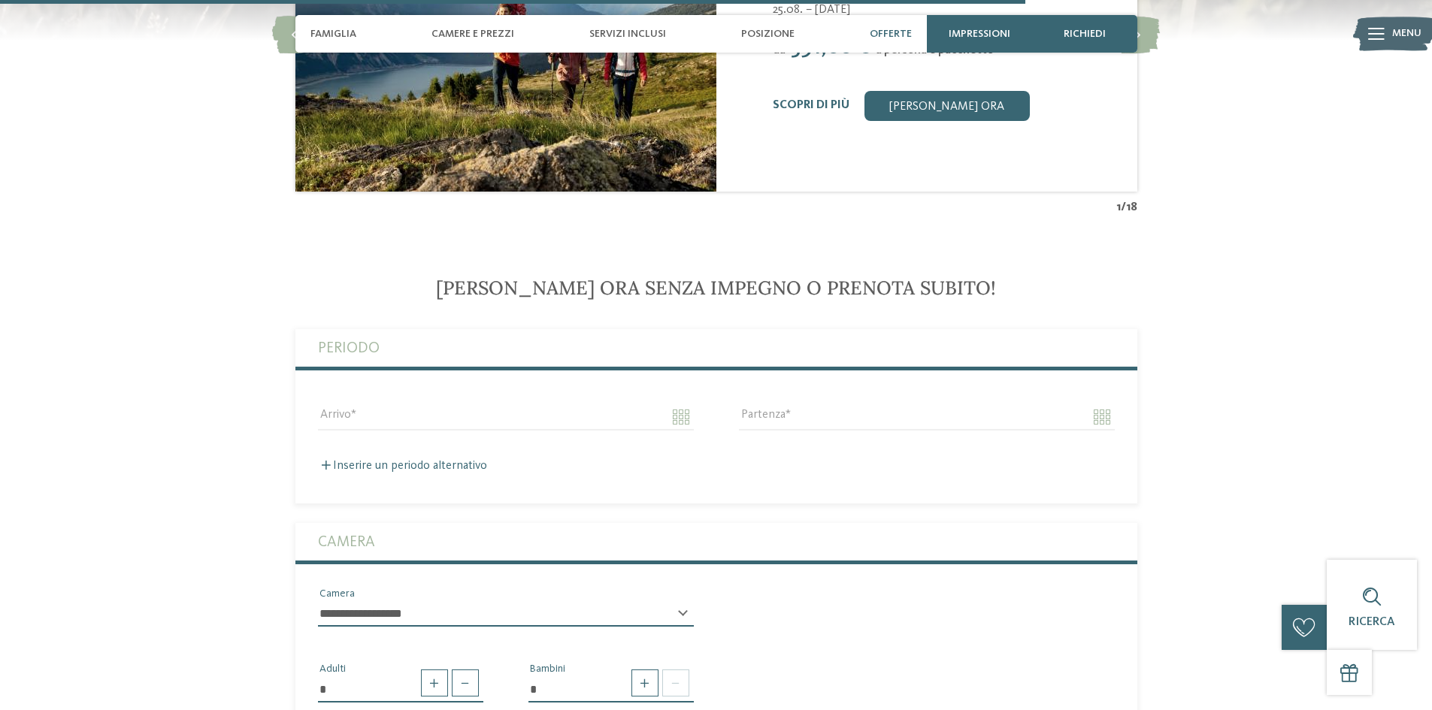
scroll to position [3593, 0]
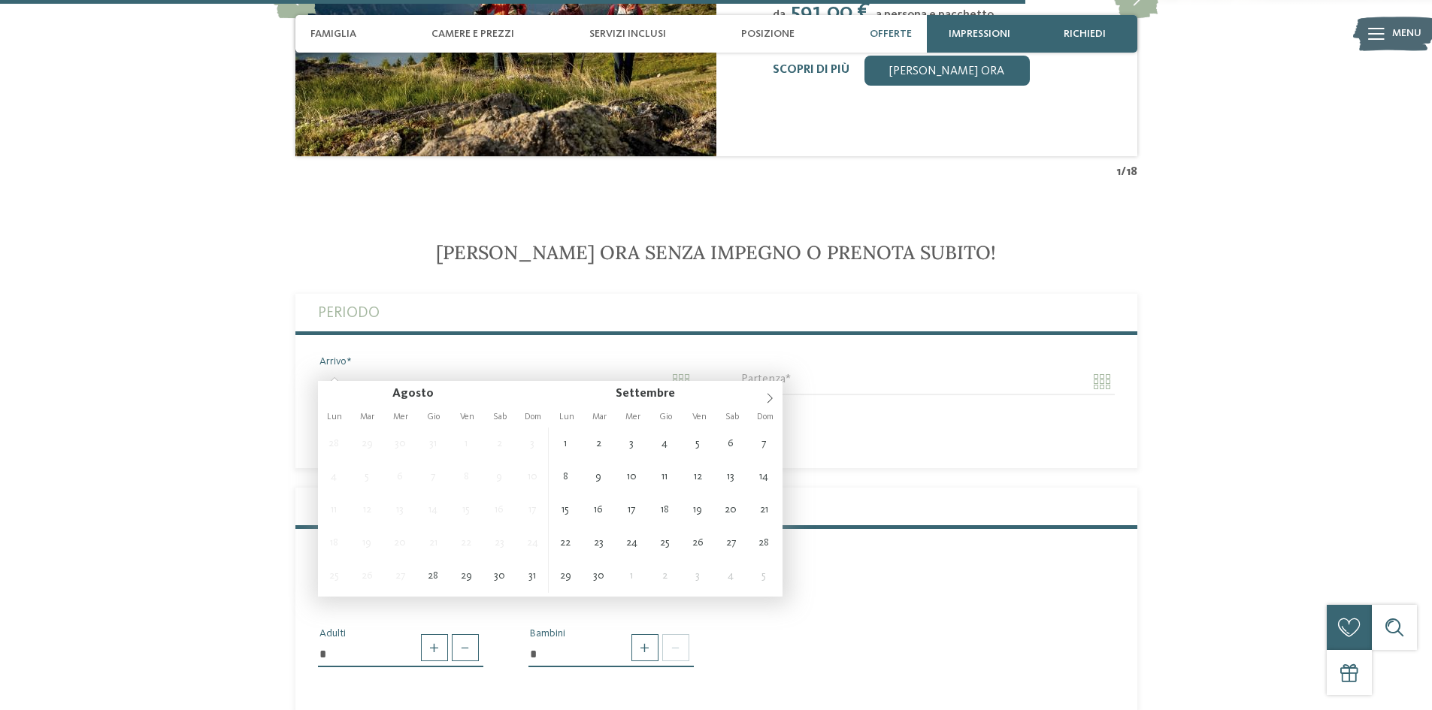
click at [684, 369] on input "Arrivo" at bounding box center [506, 382] width 376 height 26
click at [765, 395] on icon at bounding box center [770, 398] width 11 height 11
type input "****"
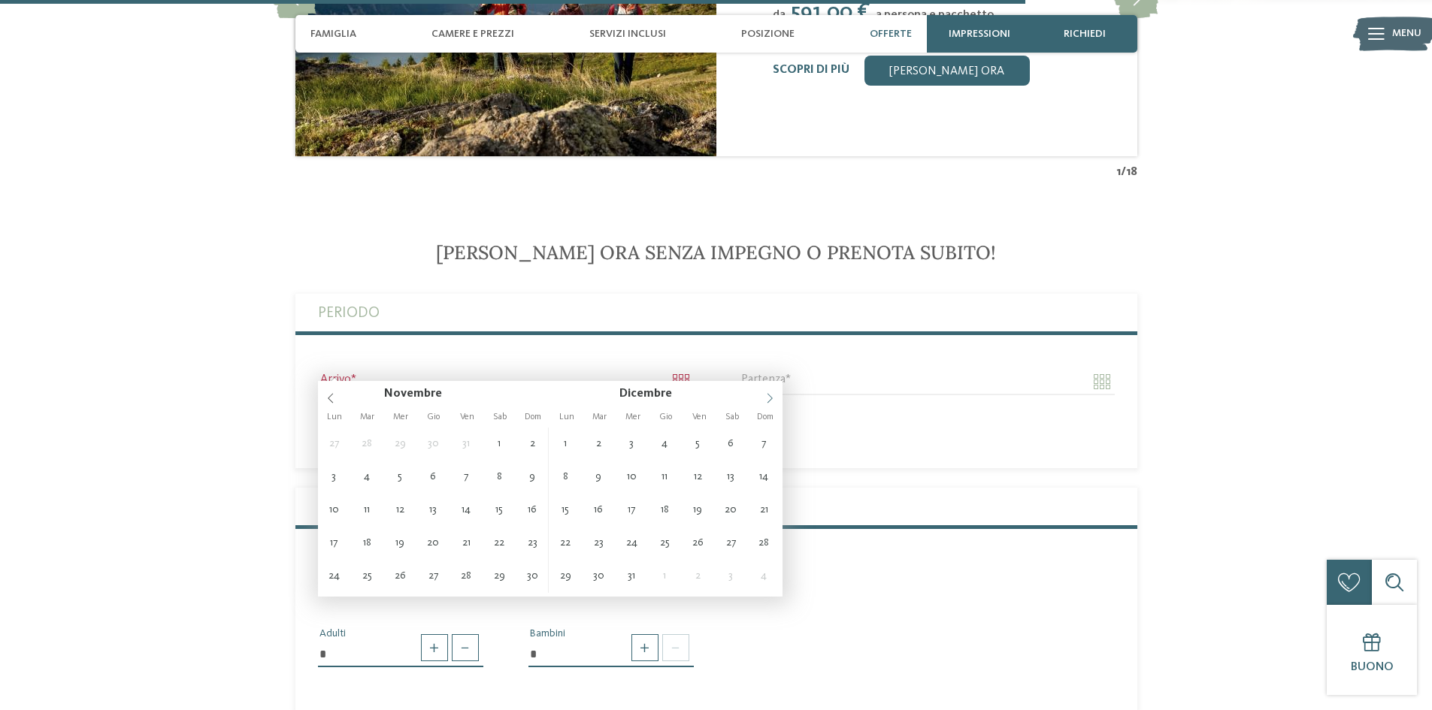
click at [765, 395] on icon at bounding box center [770, 398] width 11 height 11
type input "****"
click at [765, 395] on icon at bounding box center [770, 398] width 11 height 11
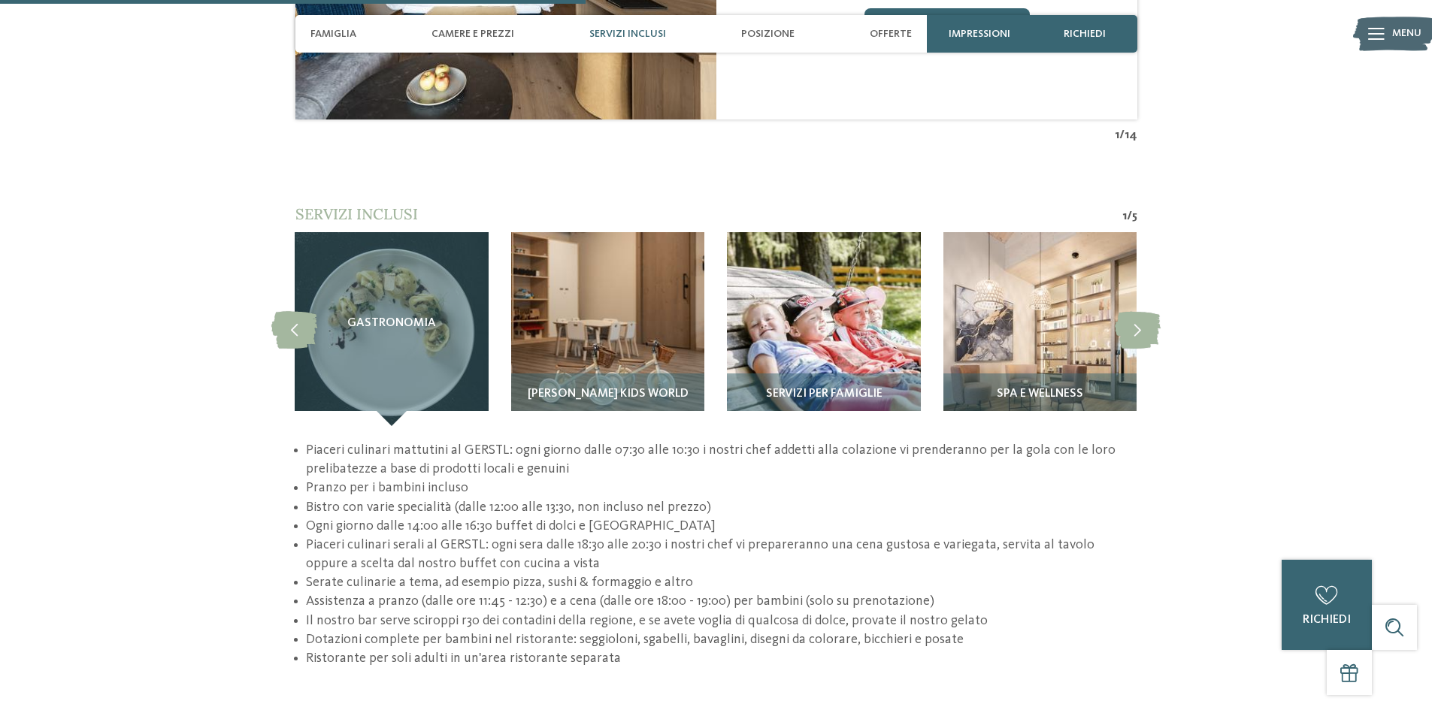
scroll to position [2089, 0]
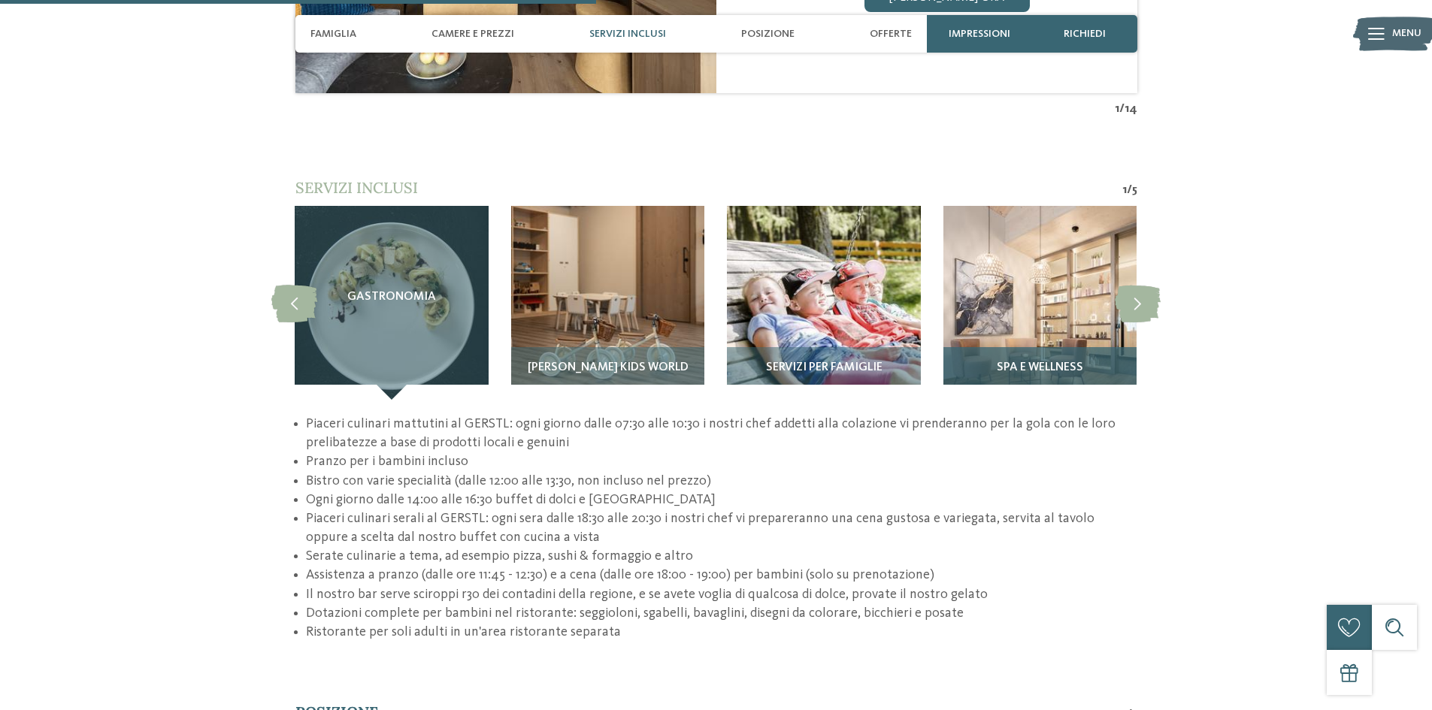
click at [1087, 331] on img at bounding box center [1039, 302] width 193 height 193
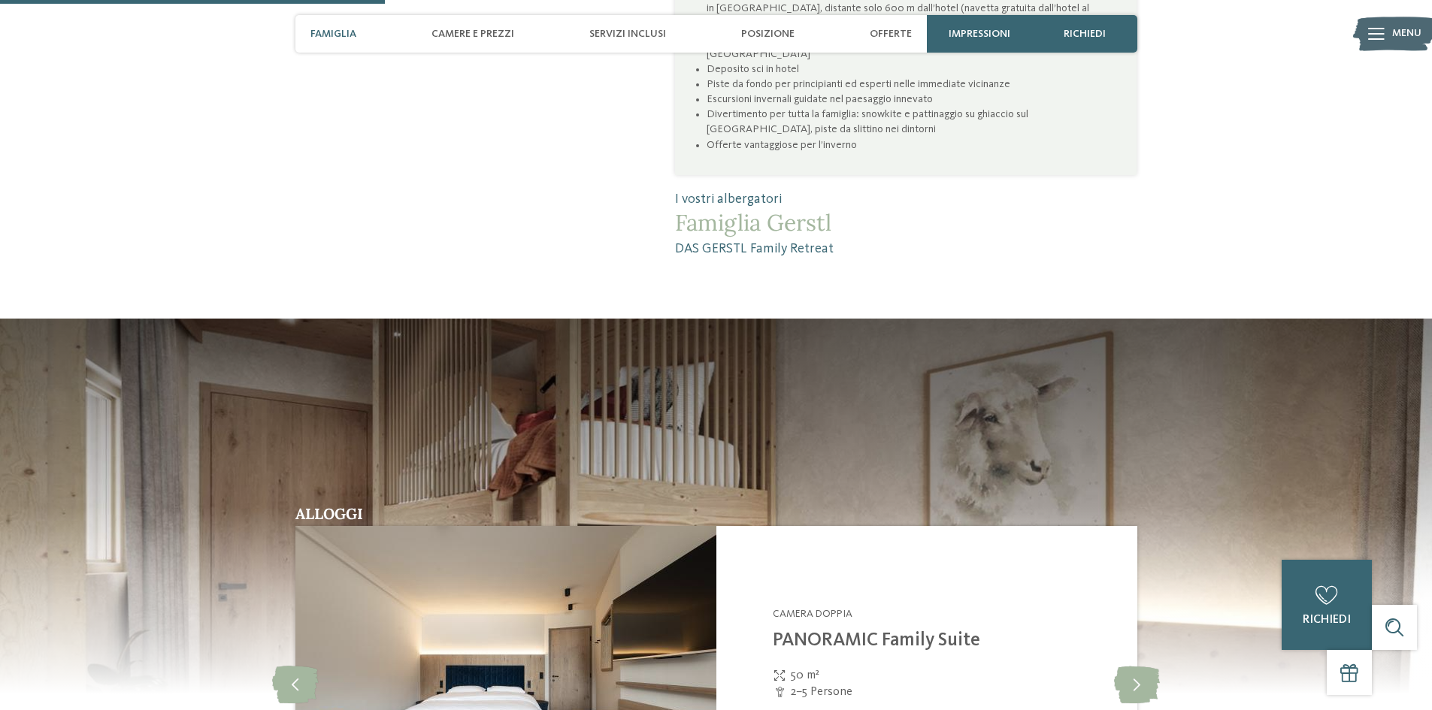
scroll to position [1337, 0]
